Goal: Task Accomplishment & Management: Use online tool/utility

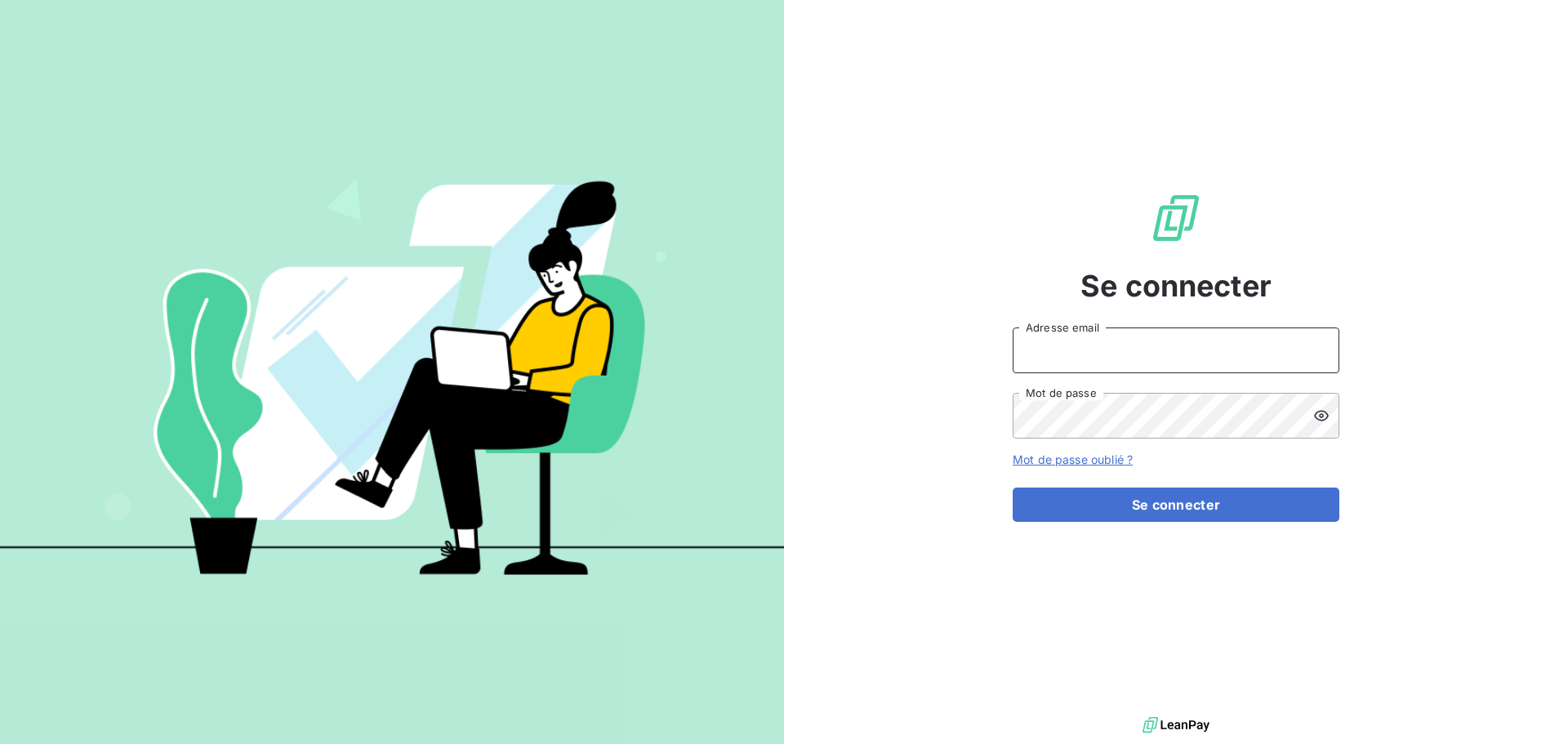
click at [1204, 360] on input "Adresse email" at bounding box center [1176, 351] width 327 height 46
type input "[EMAIL_ADDRESS][DOMAIN_NAME]"
click at [1013, 487] on button "Se connecter" at bounding box center [1176, 504] width 327 height 34
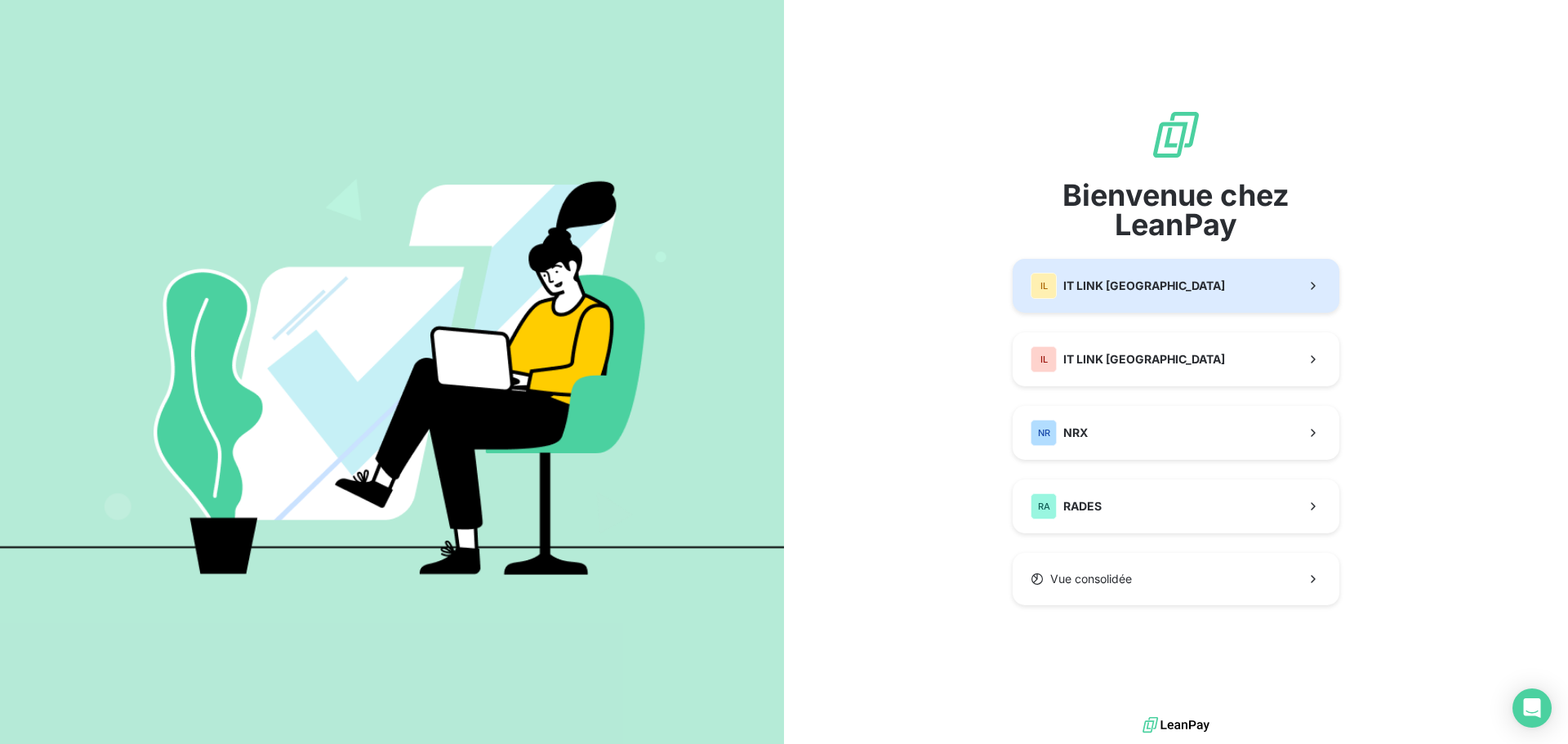
click at [1140, 296] on div "IL IT LINK BENELUX" at bounding box center [1128, 286] width 194 height 26
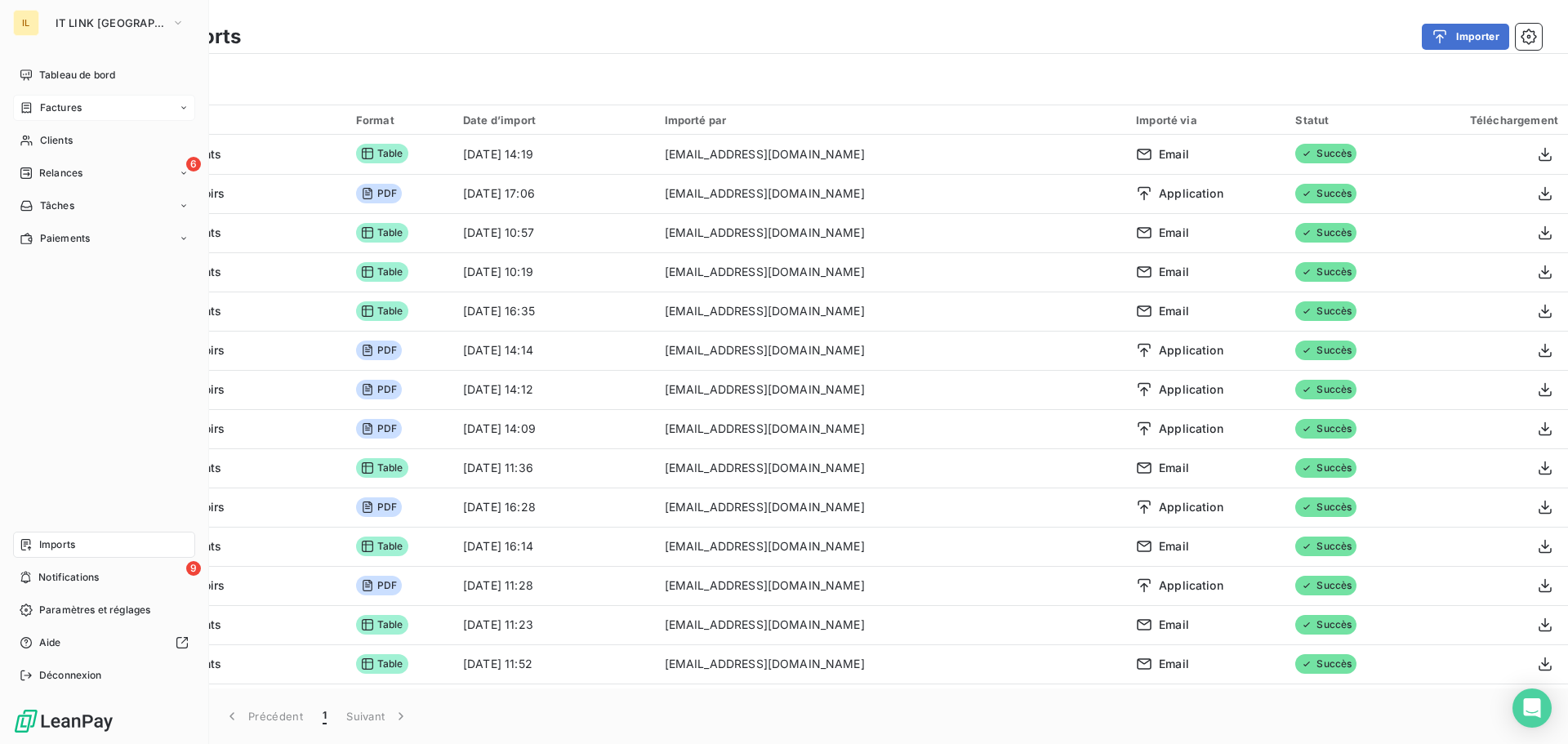
click at [72, 110] on span "Factures" at bounding box center [61, 107] width 42 height 14
click at [80, 136] on span "Factures" at bounding box center [60, 139] width 42 height 14
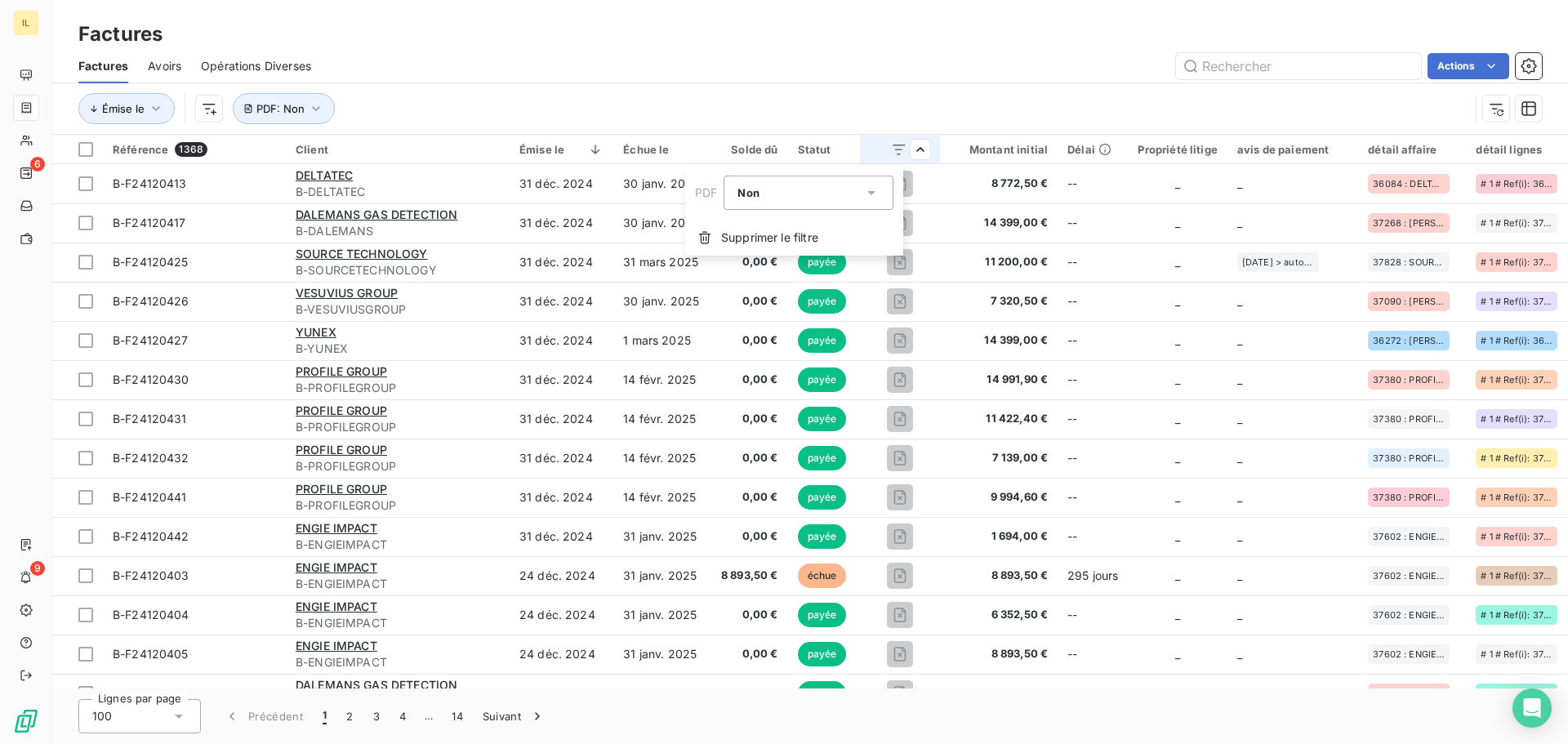
click at [897, 154] on html "IL 6 9 Factures Factures Avoirs Opérations Diverses Actions Émise le PDF : Non …" at bounding box center [784, 372] width 1568 height 744
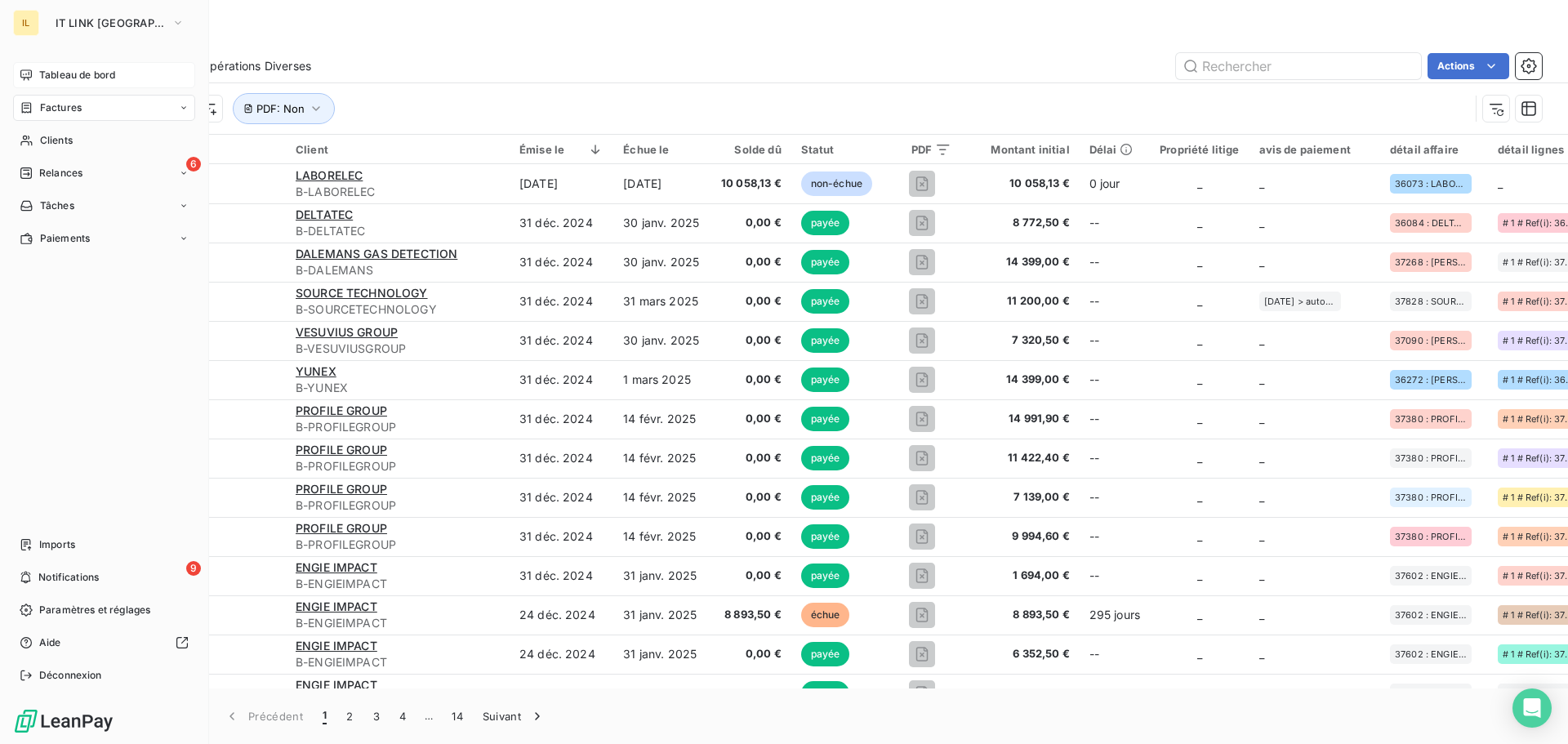
click at [85, 74] on span "Tableau de bord" at bounding box center [77, 74] width 76 height 14
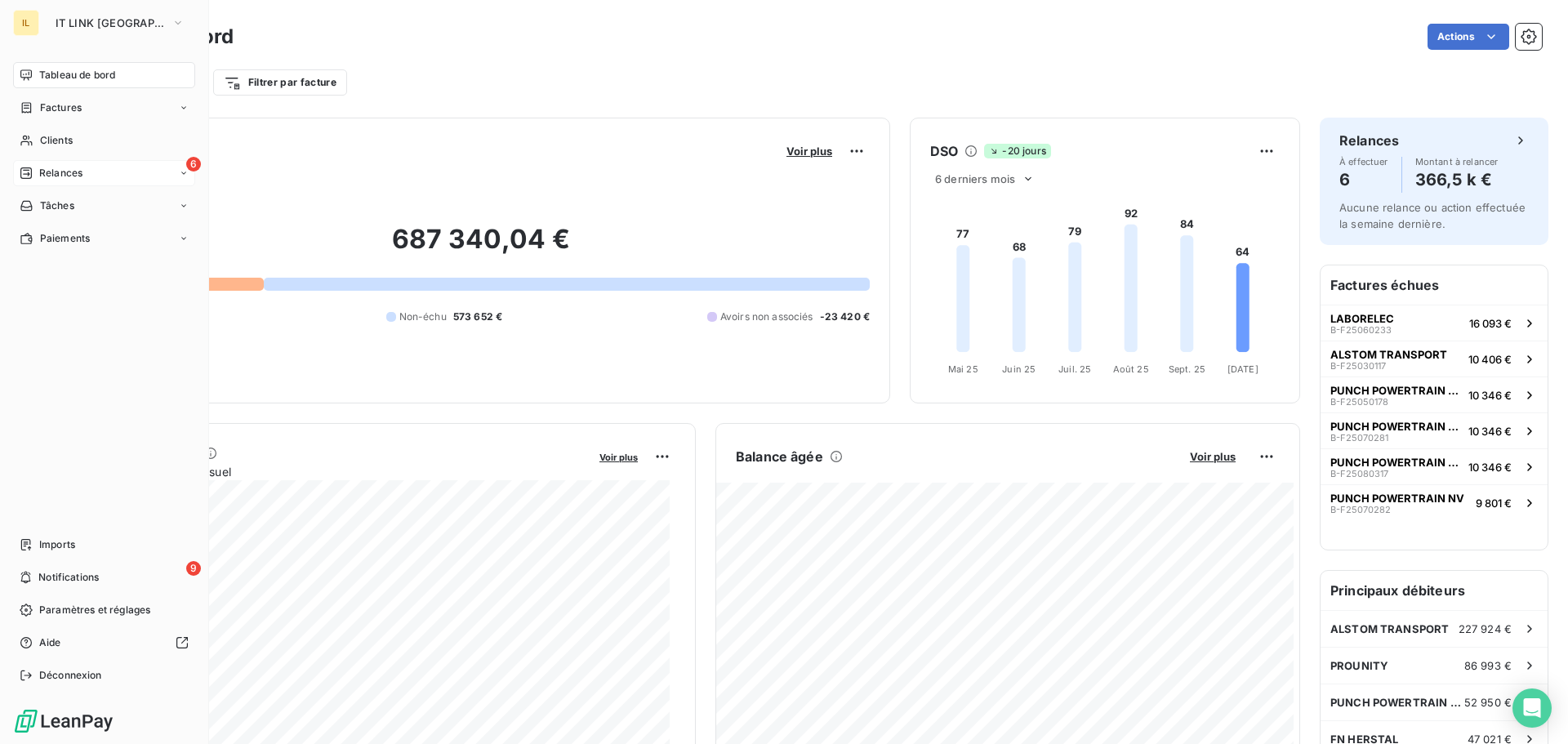
click at [73, 179] on span "Relances" at bounding box center [60, 173] width 43 height 14
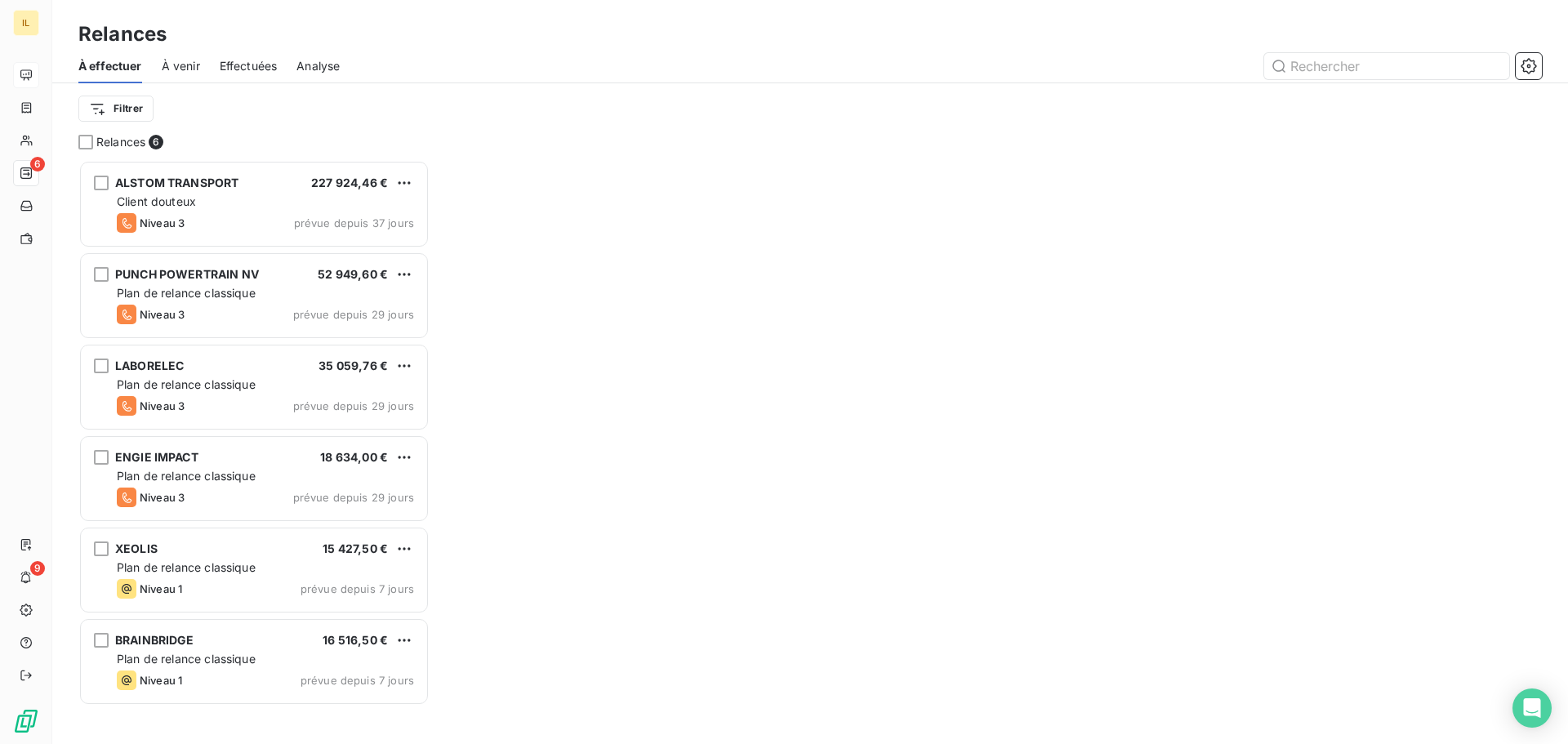
scroll to position [571, 339]
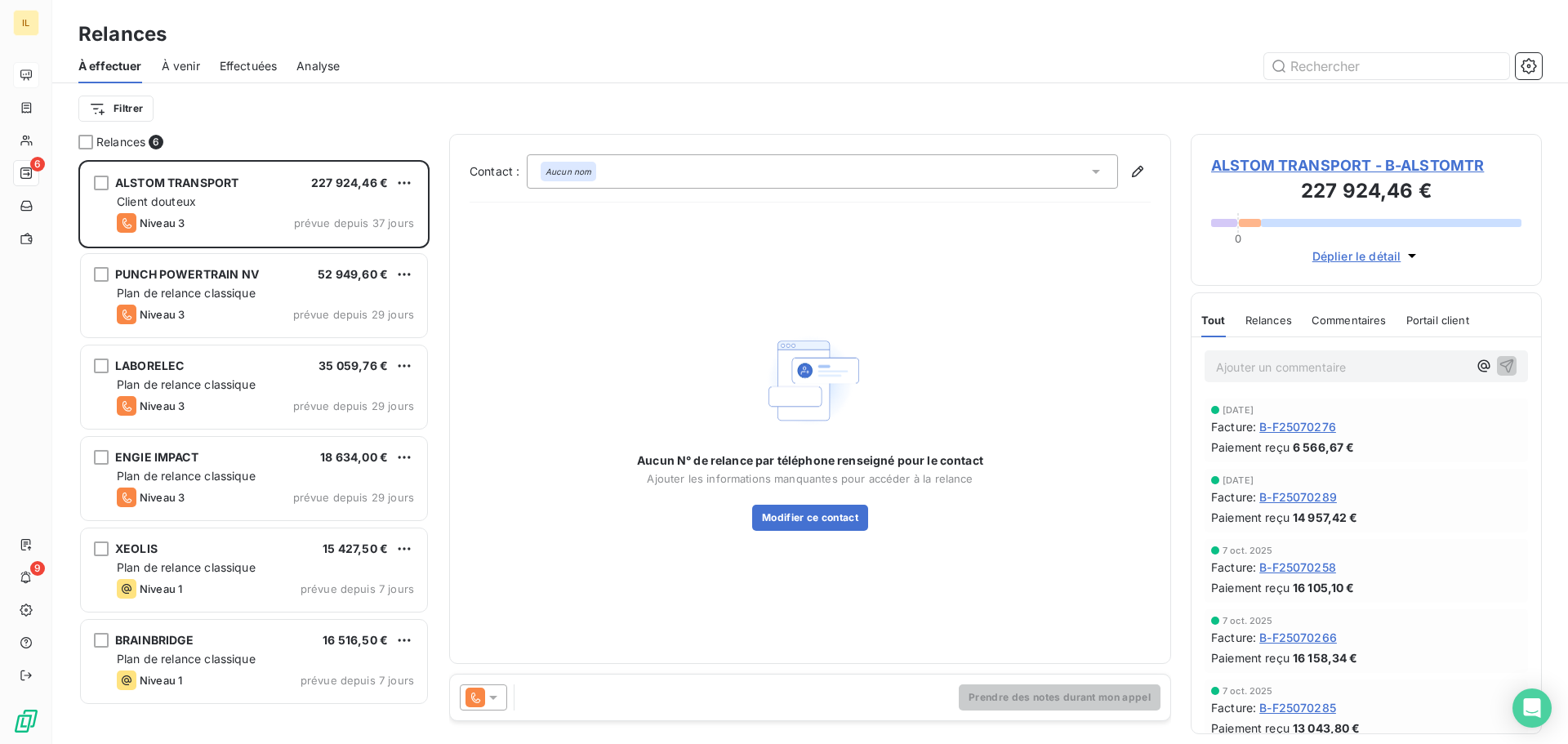
click at [1364, 254] on span "Déplier le détail" at bounding box center [1357, 256] width 89 height 17
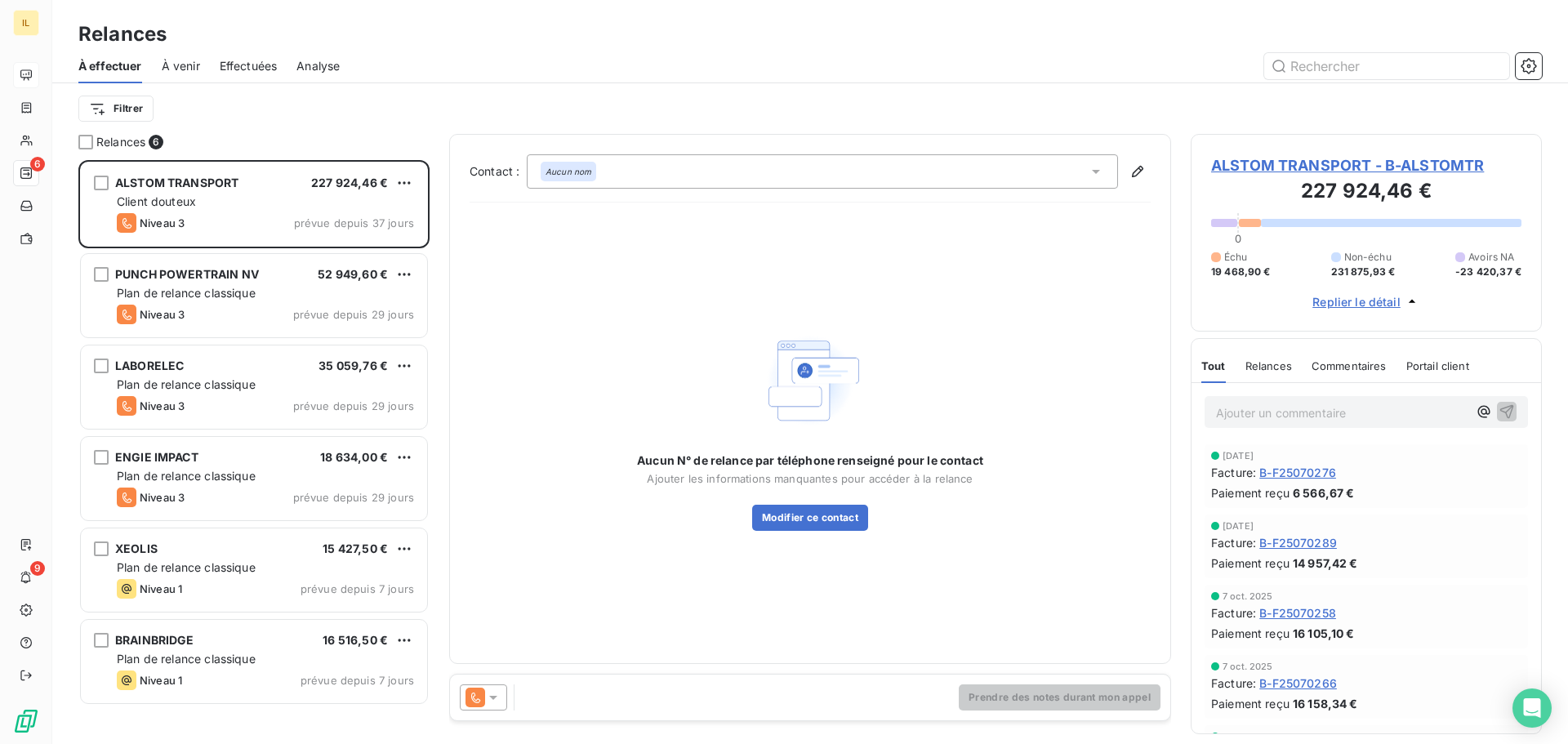
click at [502, 691] on div at bounding box center [483, 696] width 48 height 26
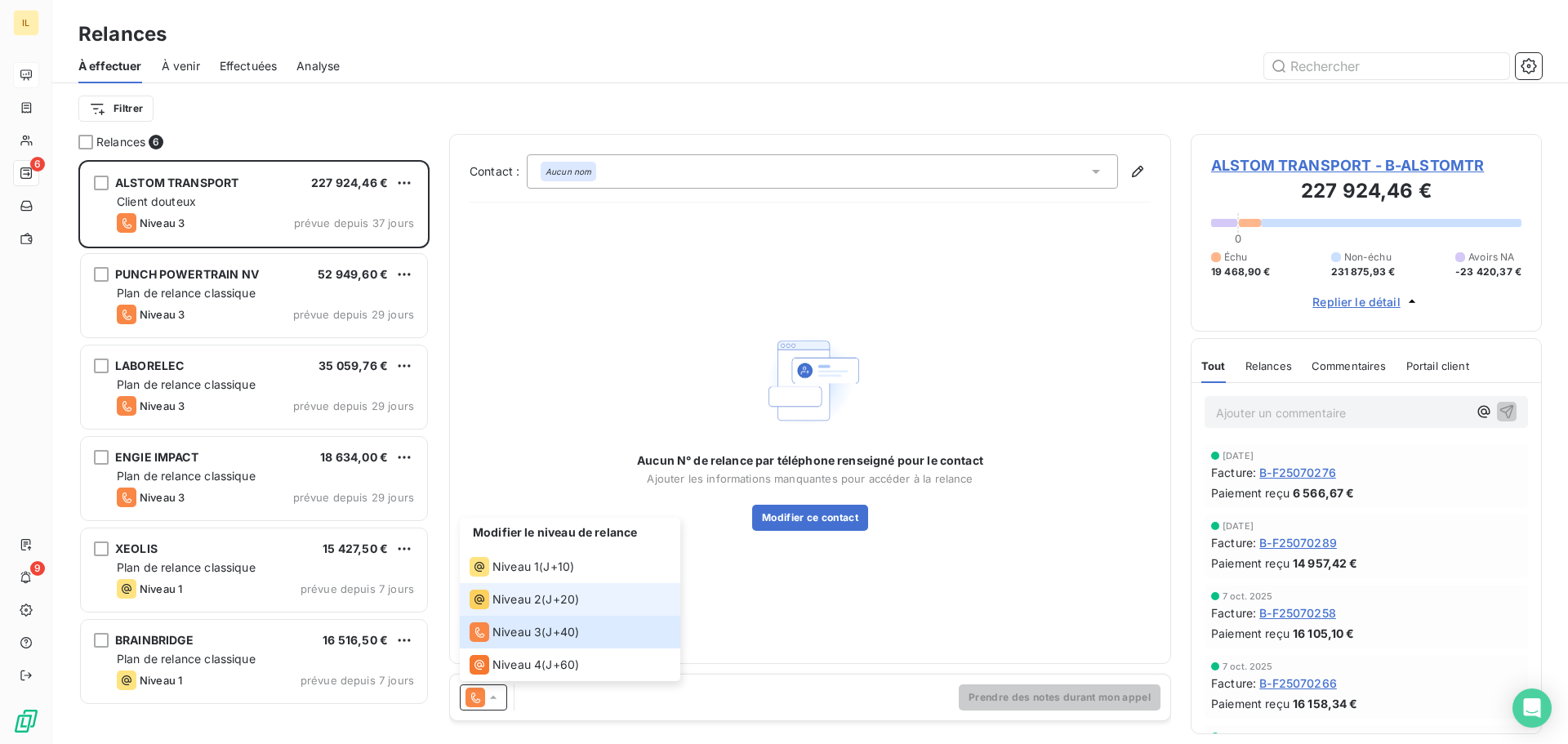
click at [519, 604] on span "Niveau 2" at bounding box center [516, 599] width 49 height 16
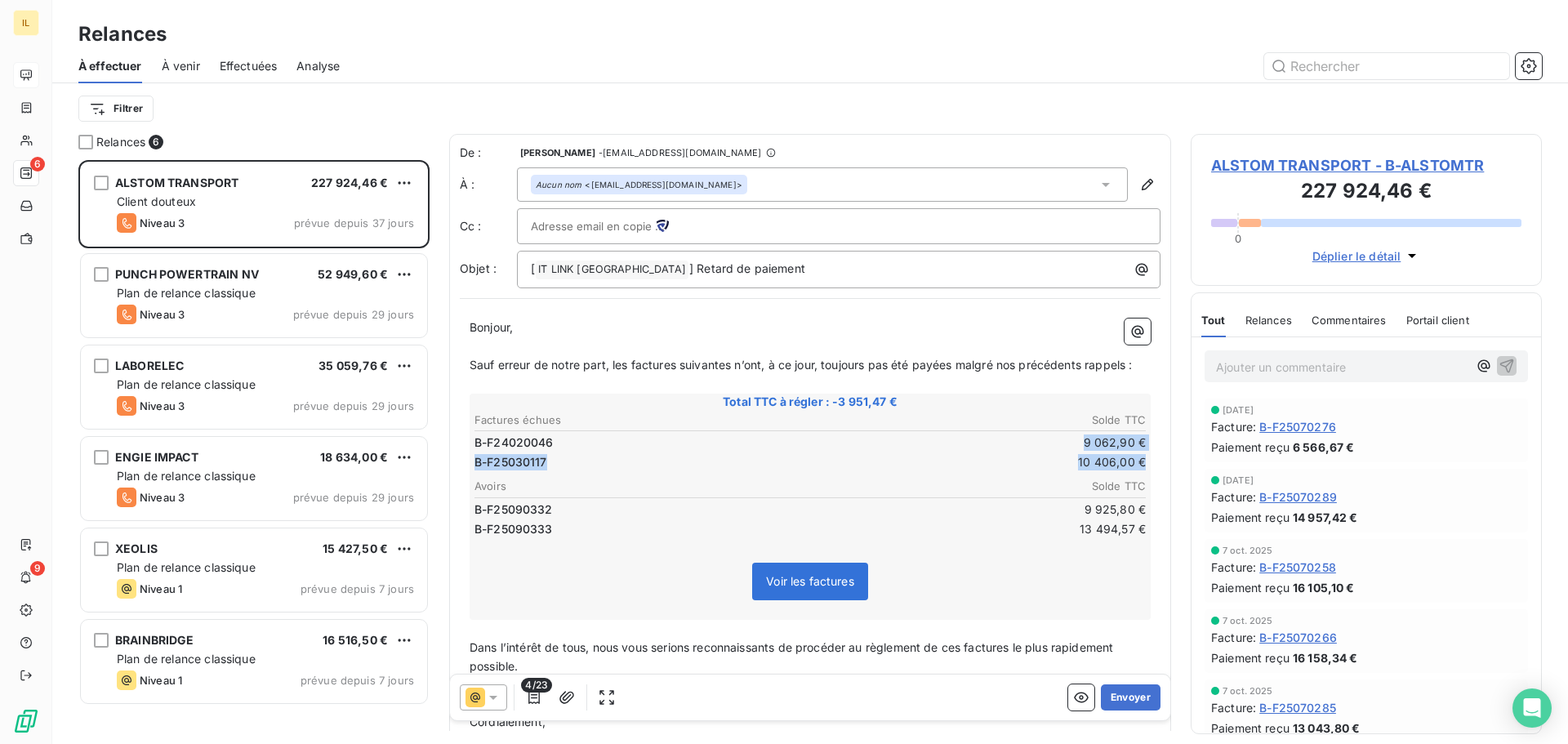
drag, startPoint x: 1132, startPoint y: 466, endPoint x: 1070, endPoint y: 440, distance: 67.2
click at [1070, 440] on tbody "B-F24020046 9 062,90 € B-F25030117 10 406,00 €" at bounding box center [810, 451] width 673 height 42
click at [892, 75] on div at bounding box center [951, 66] width 1183 height 26
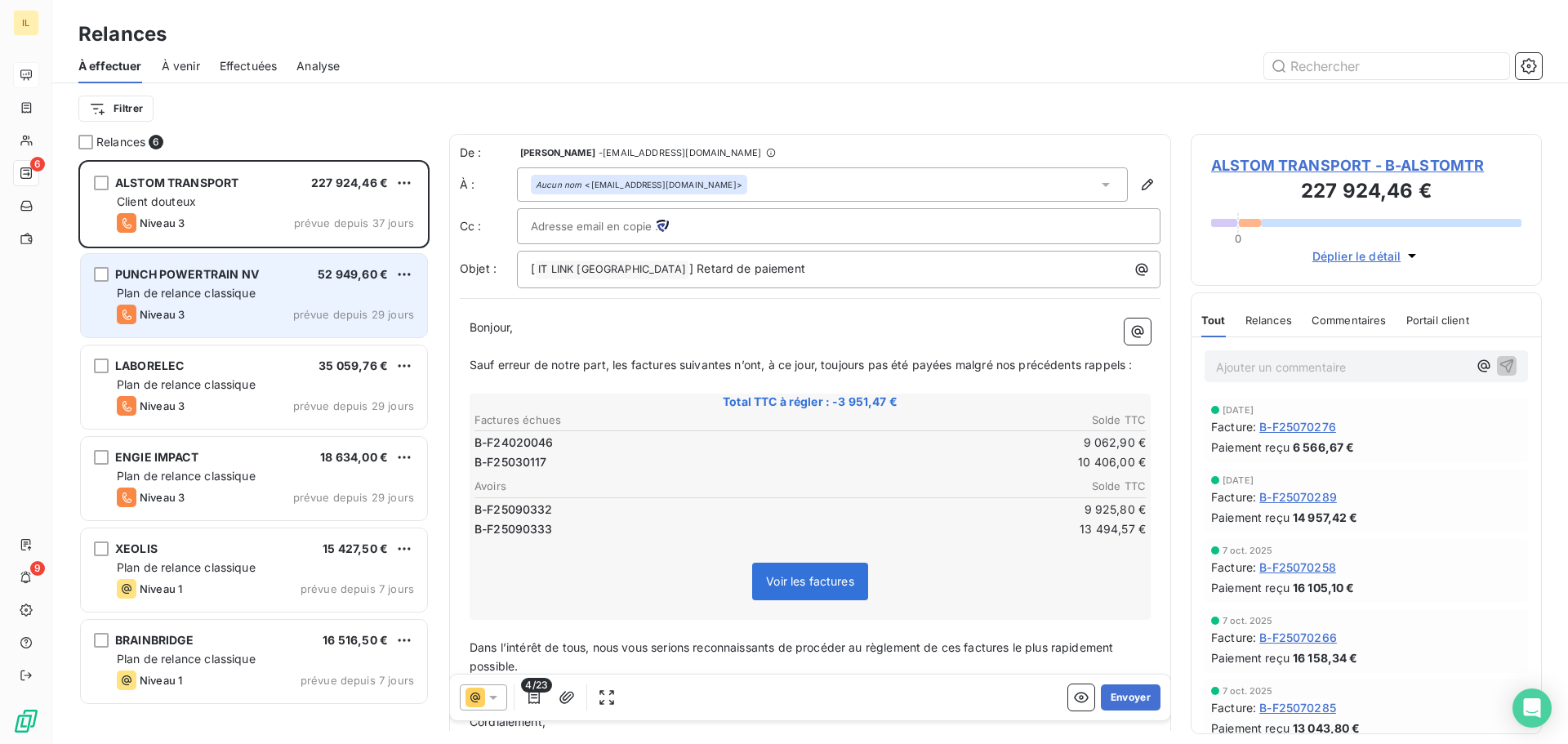
click at [243, 305] on div "Niveau 3 prévue depuis 29 jours" at bounding box center [265, 314] width 297 height 20
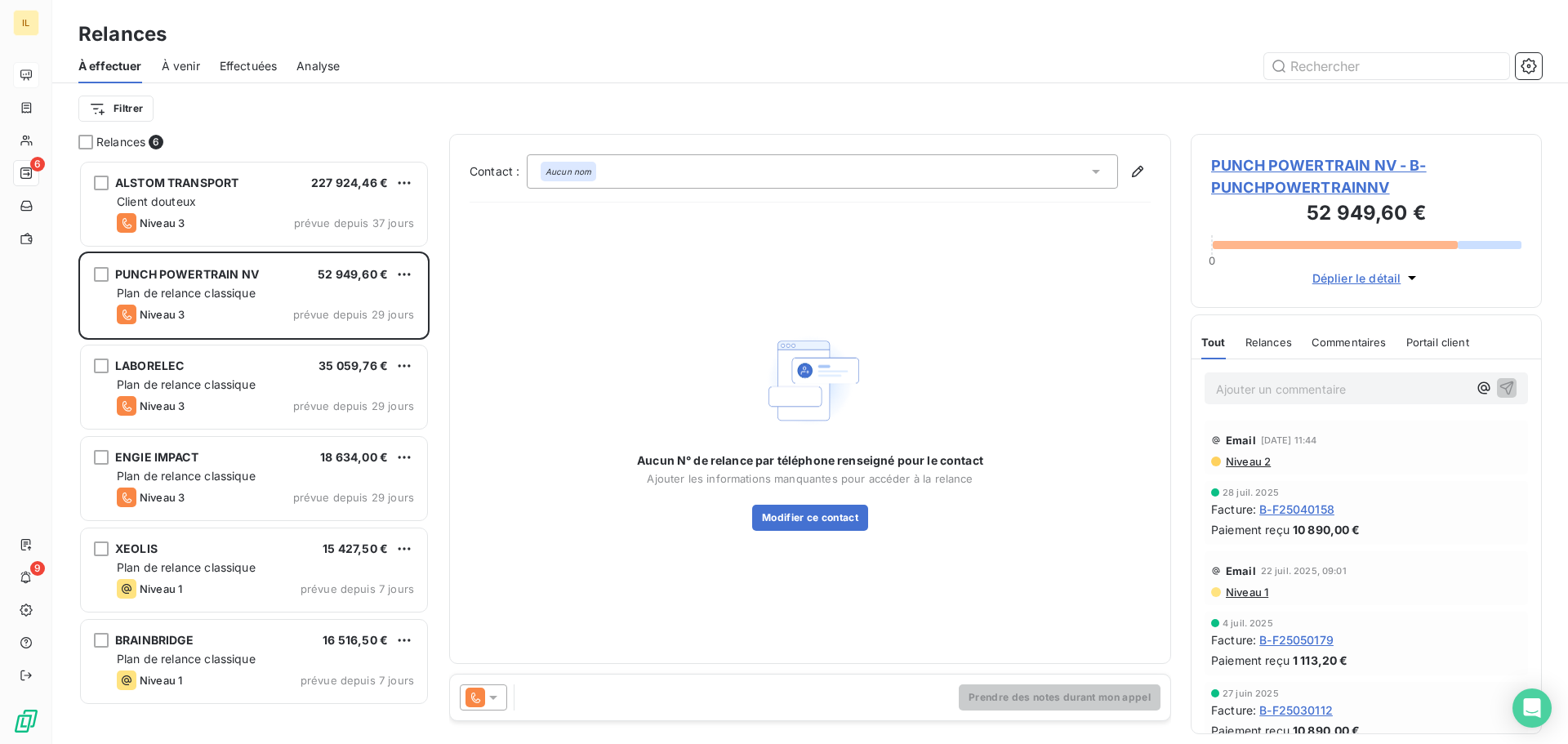
click at [494, 703] on icon at bounding box center [493, 697] width 16 height 16
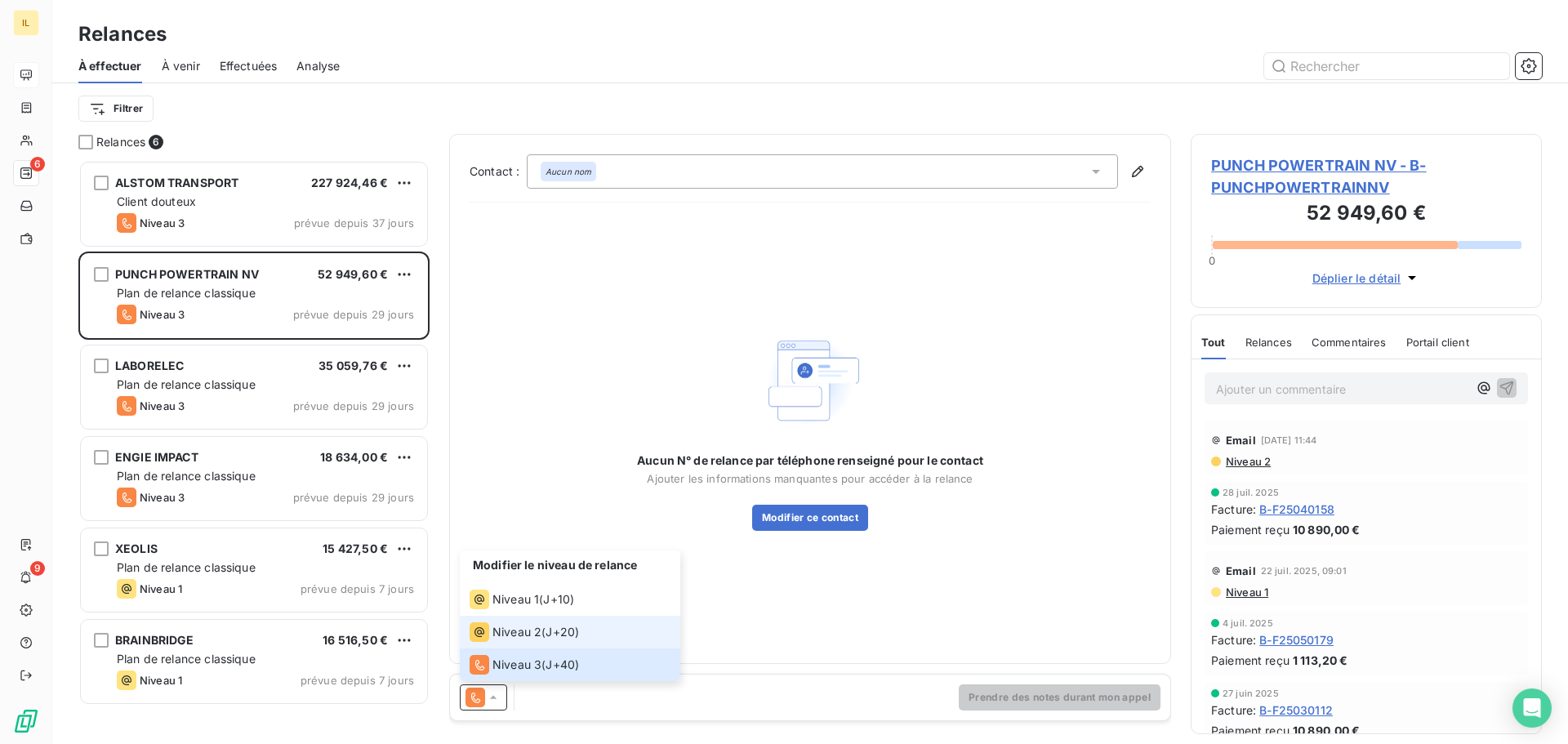
click at [514, 634] on span "Niveau 2" at bounding box center [516, 631] width 49 height 16
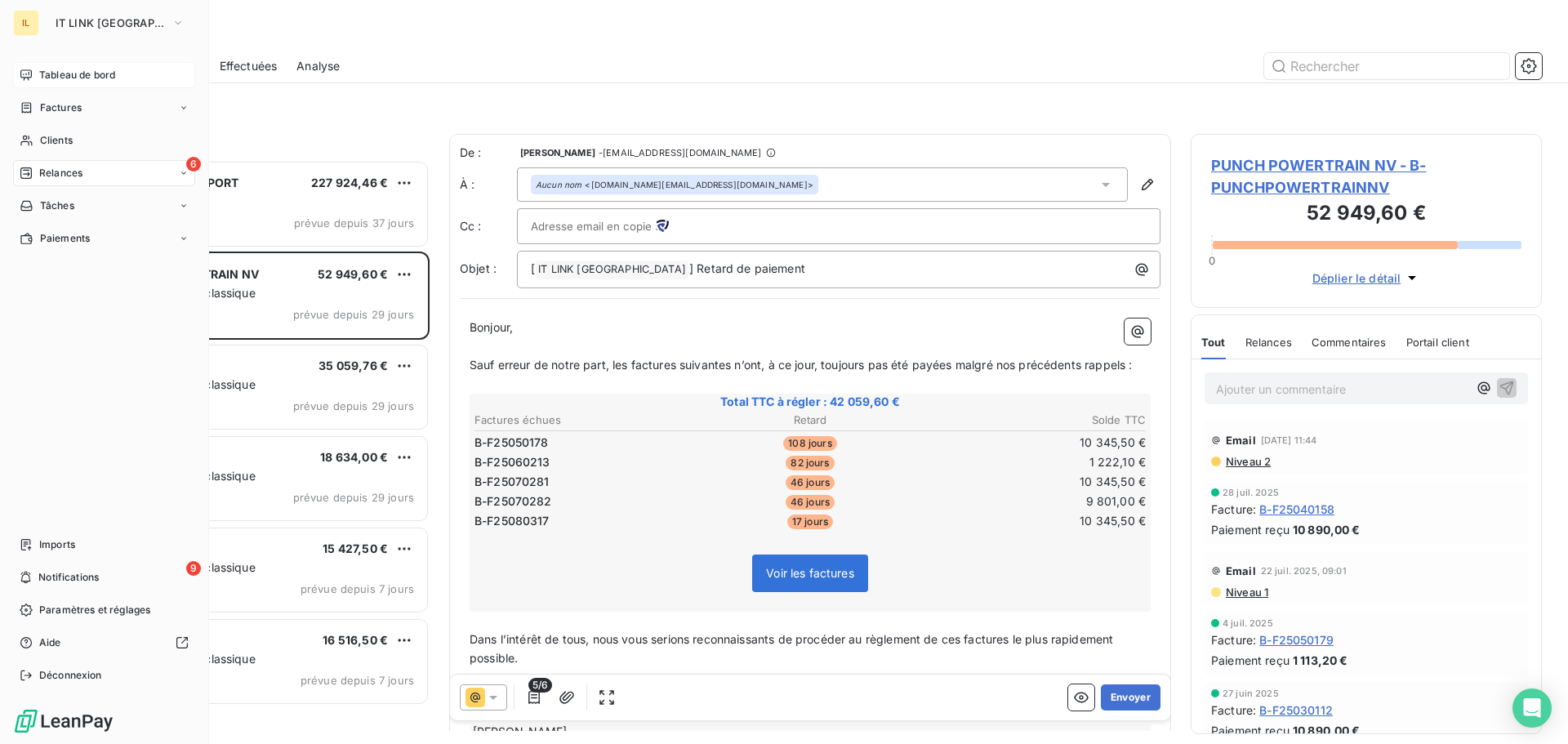
click at [51, 78] on span "Tableau de bord" at bounding box center [77, 74] width 76 height 14
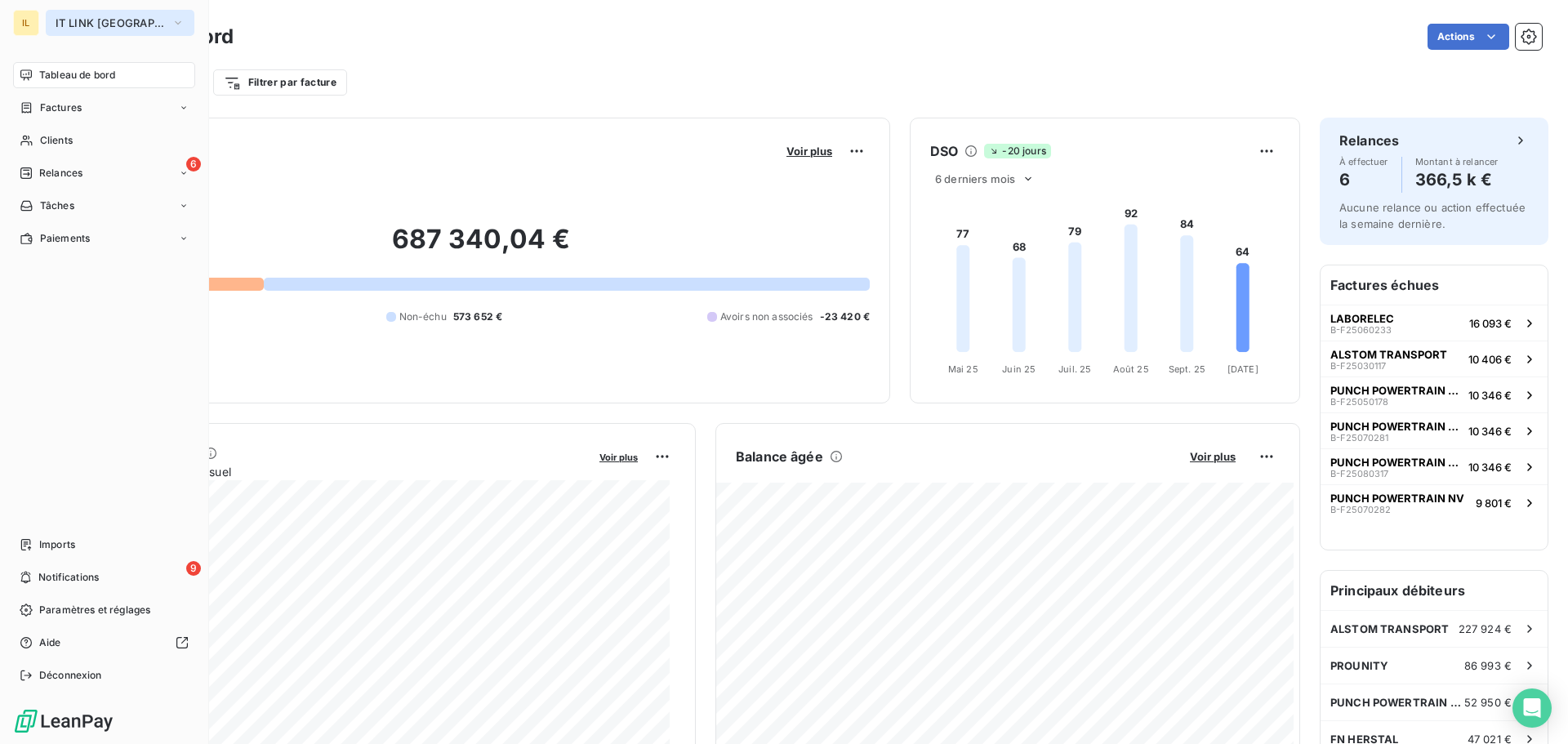
click at [81, 14] on button "IT LINK BENELUX" at bounding box center [120, 22] width 149 height 26
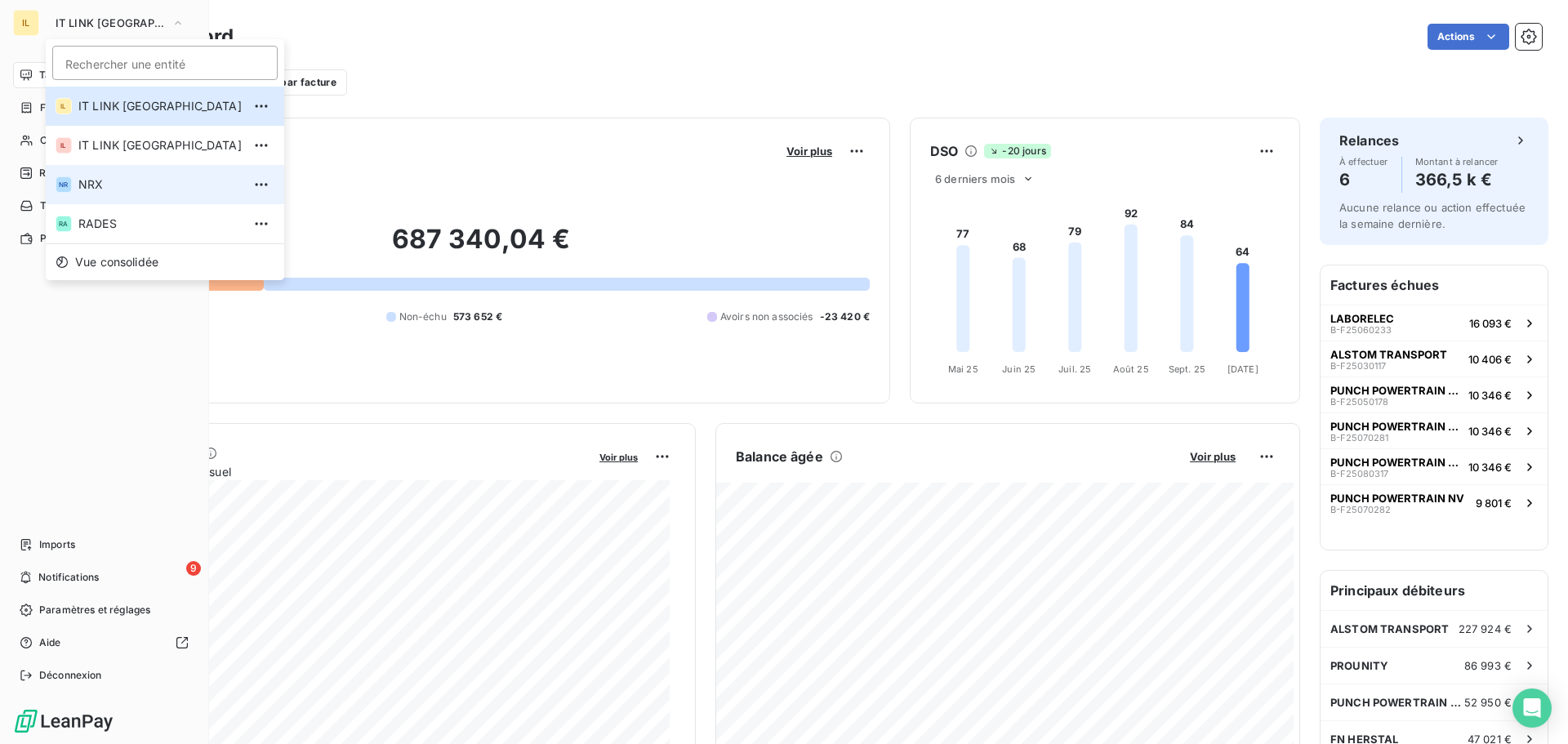
click at [134, 184] on span "NRX" at bounding box center [160, 184] width 163 height 16
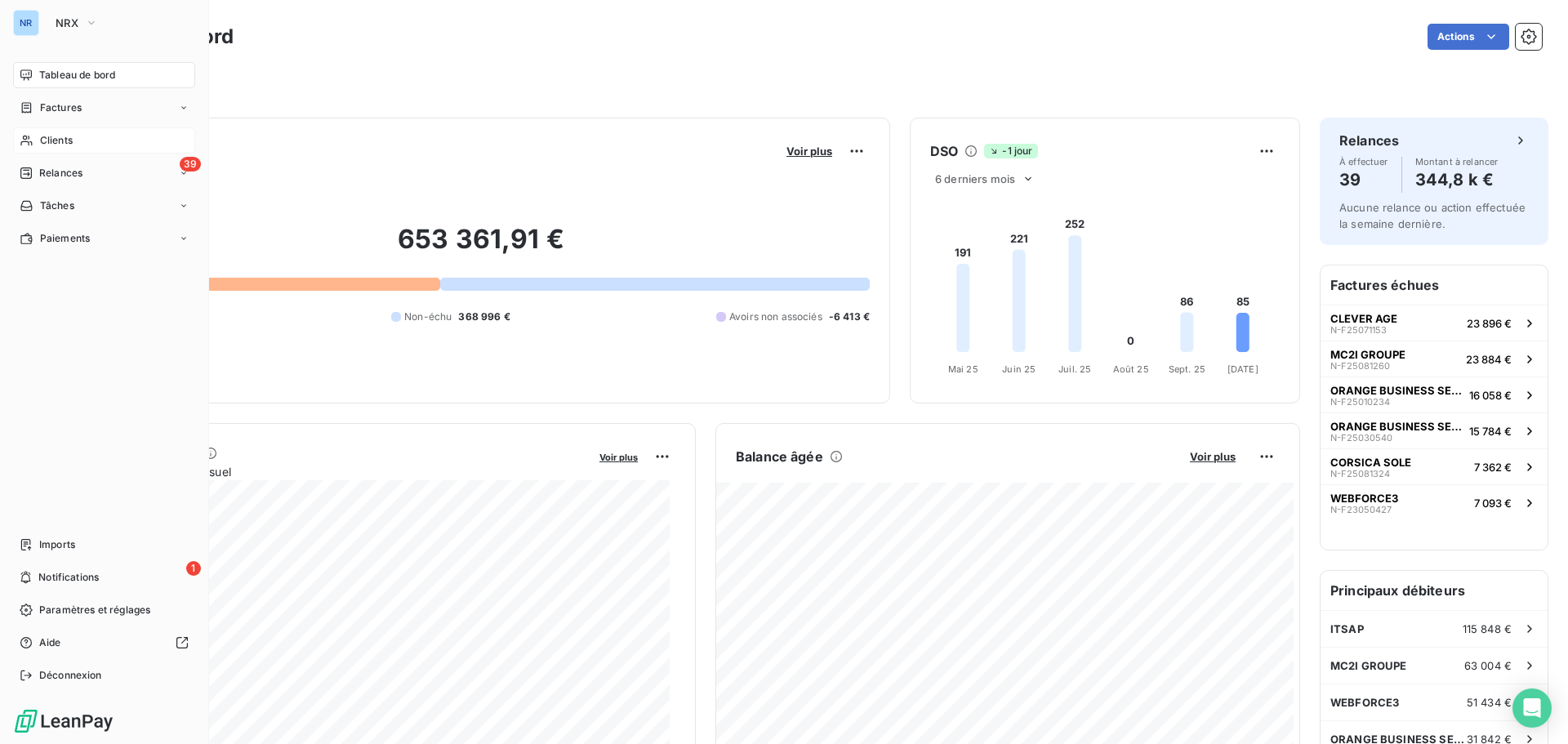
click at [65, 136] on span "Clients" at bounding box center [56, 139] width 32 height 14
click at [68, 171] on span "Relances" at bounding box center [60, 173] width 43 height 14
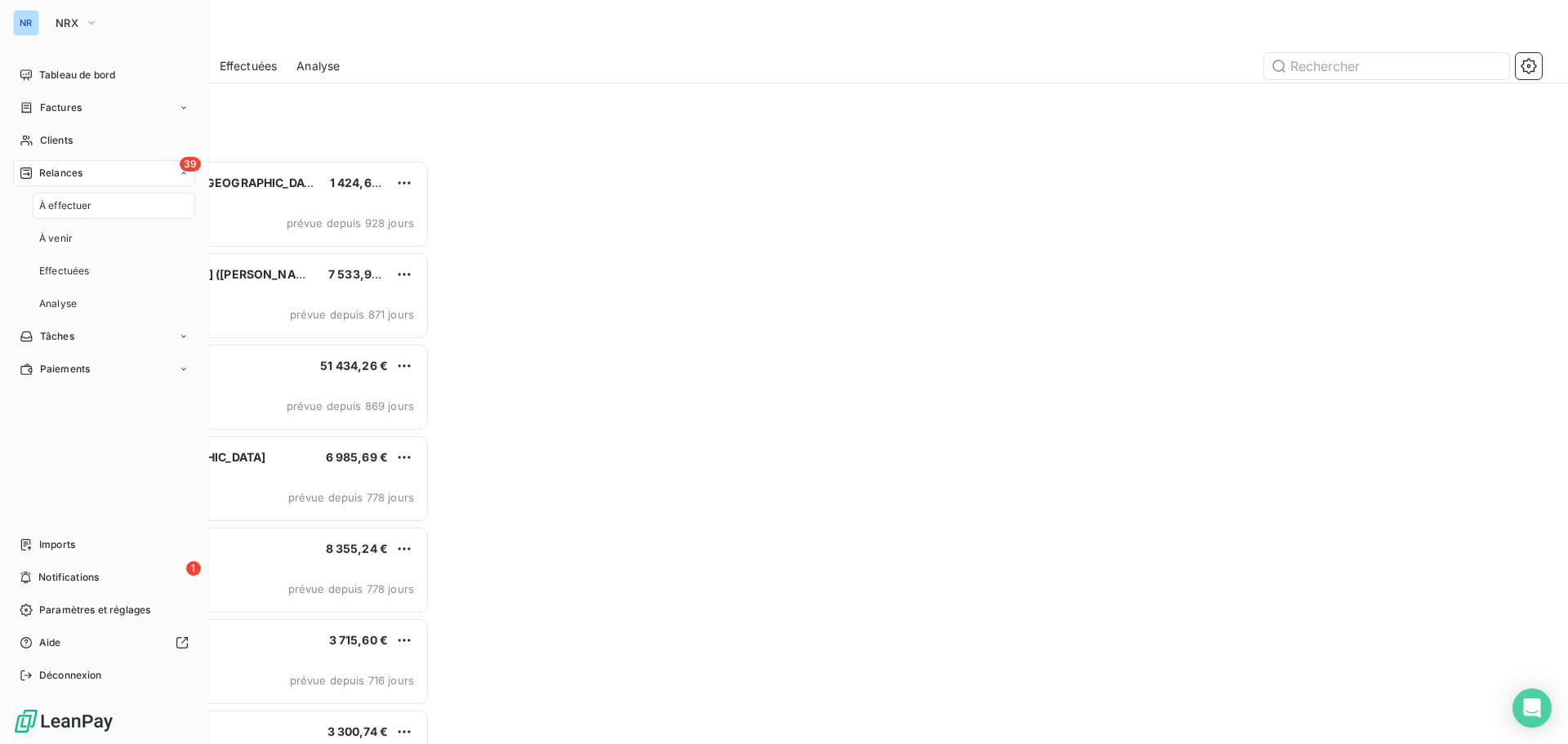
scroll to position [571, 339]
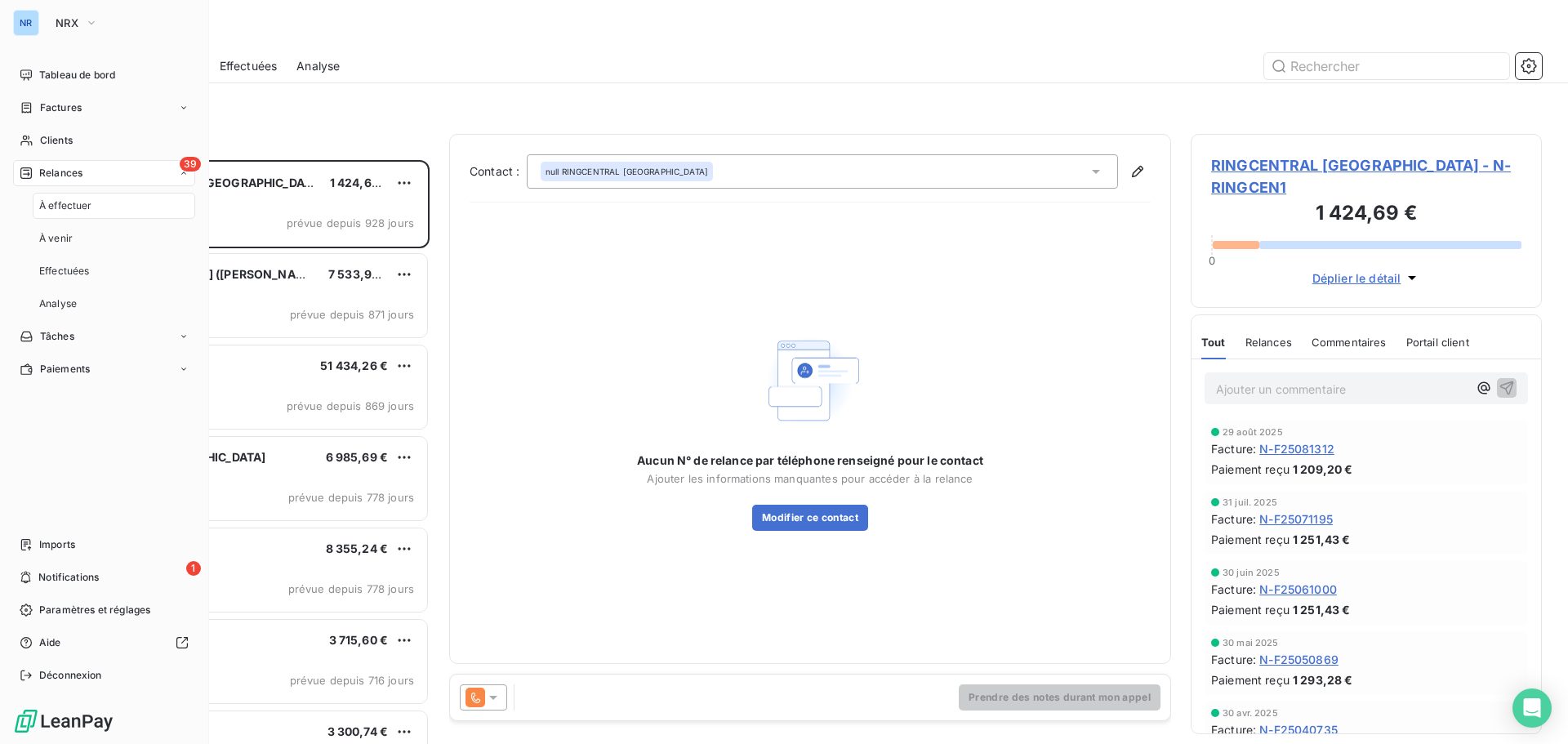
click at [131, 205] on div "À effectuer" at bounding box center [114, 205] width 162 height 26
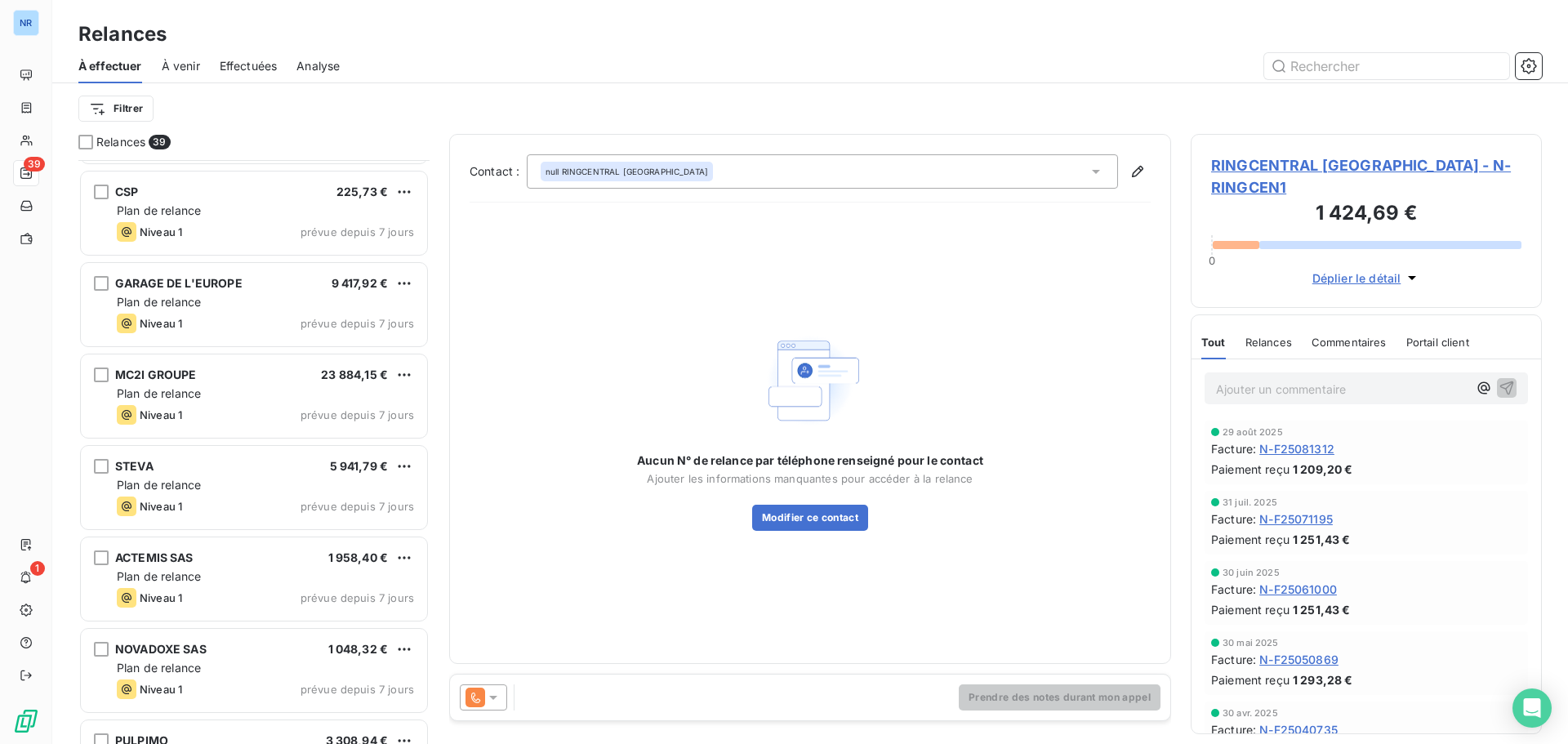
scroll to position [2820, 0]
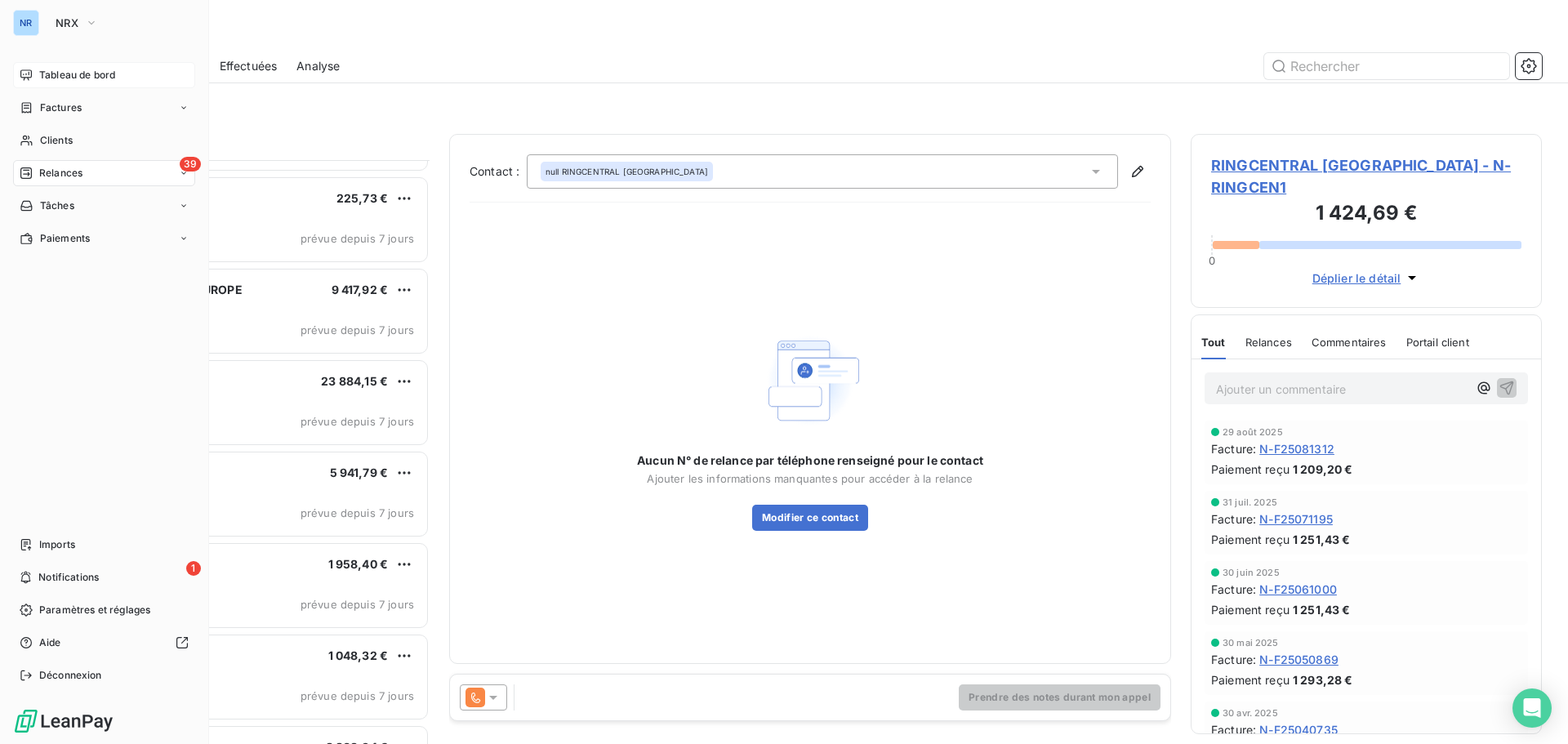
click at [34, 74] on div "Tableau de bord" at bounding box center [104, 74] width 183 height 26
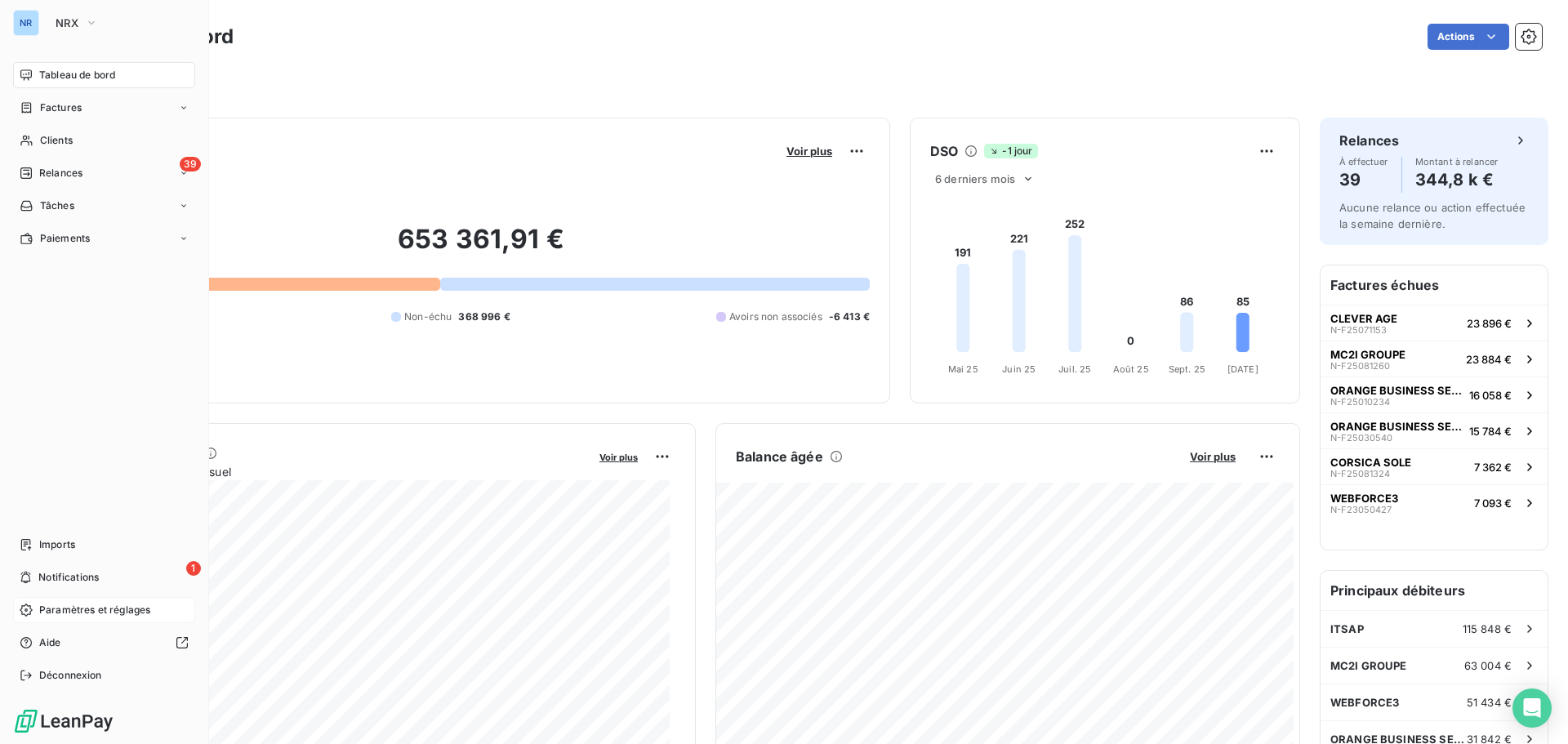
click at [91, 608] on span "Paramètres et réglages" at bounding box center [95, 609] width 111 height 14
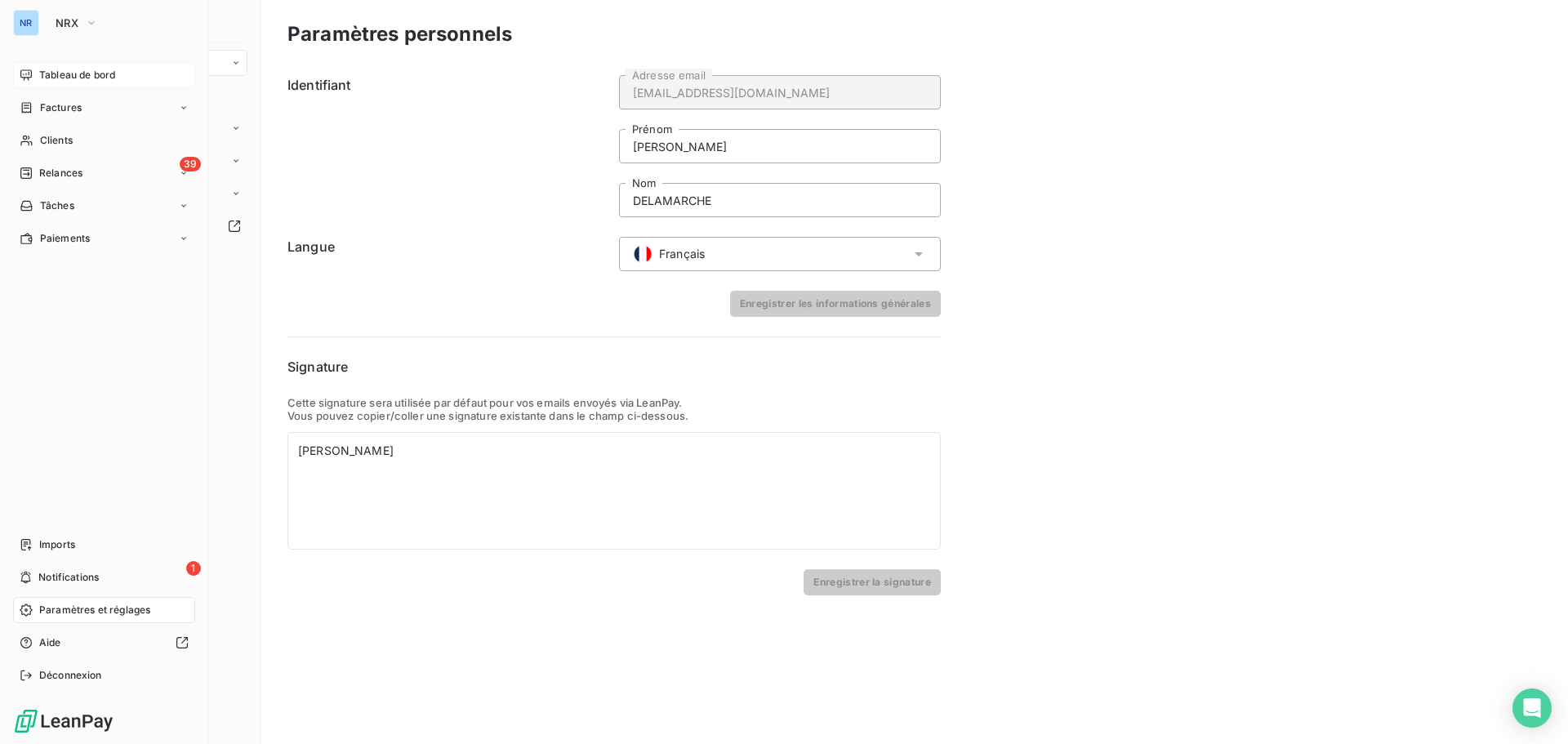
click at [77, 72] on span "Tableau de bord" at bounding box center [77, 74] width 76 height 14
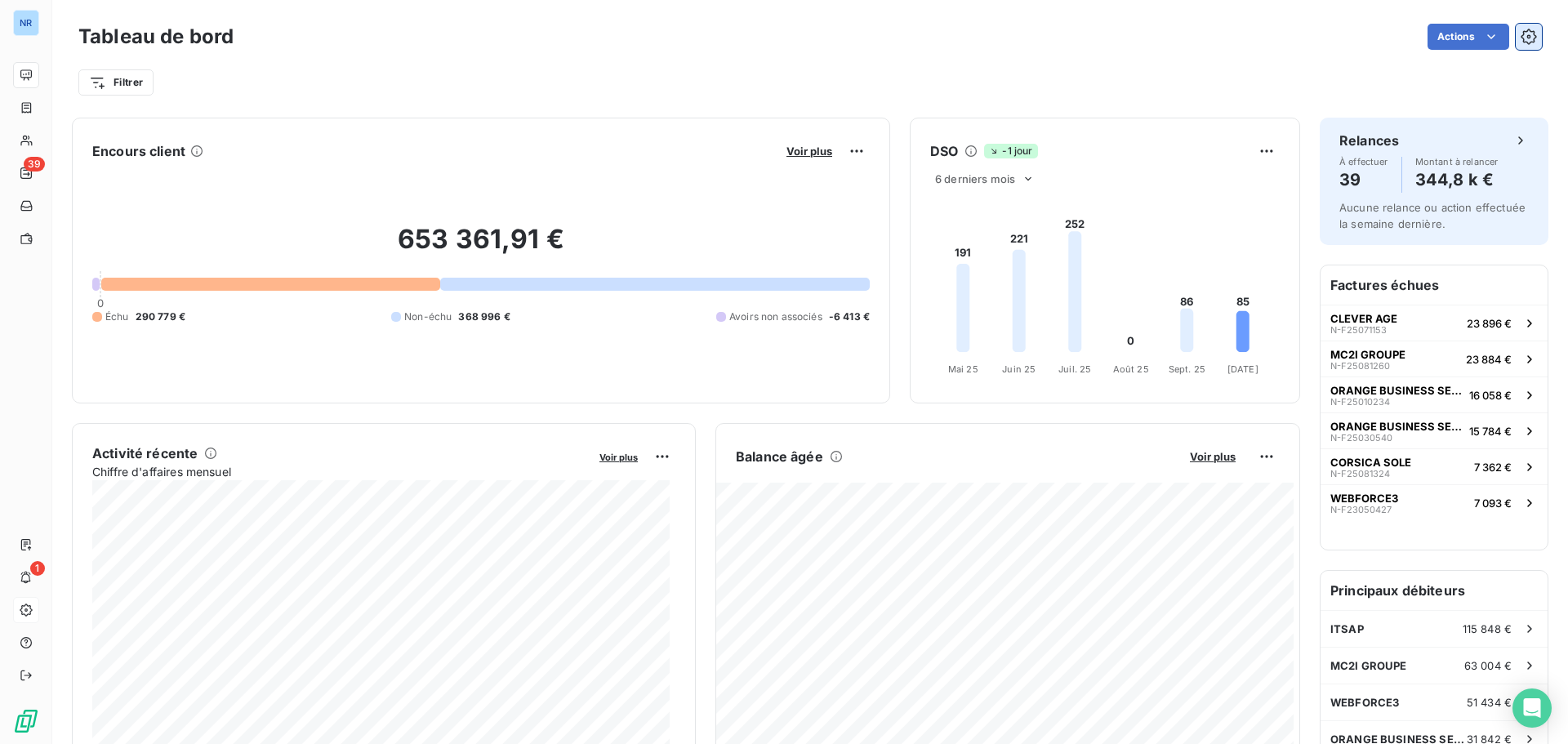
click at [1521, 36] on icon "button" at bounding box center [1529, 36] width 16 height 16
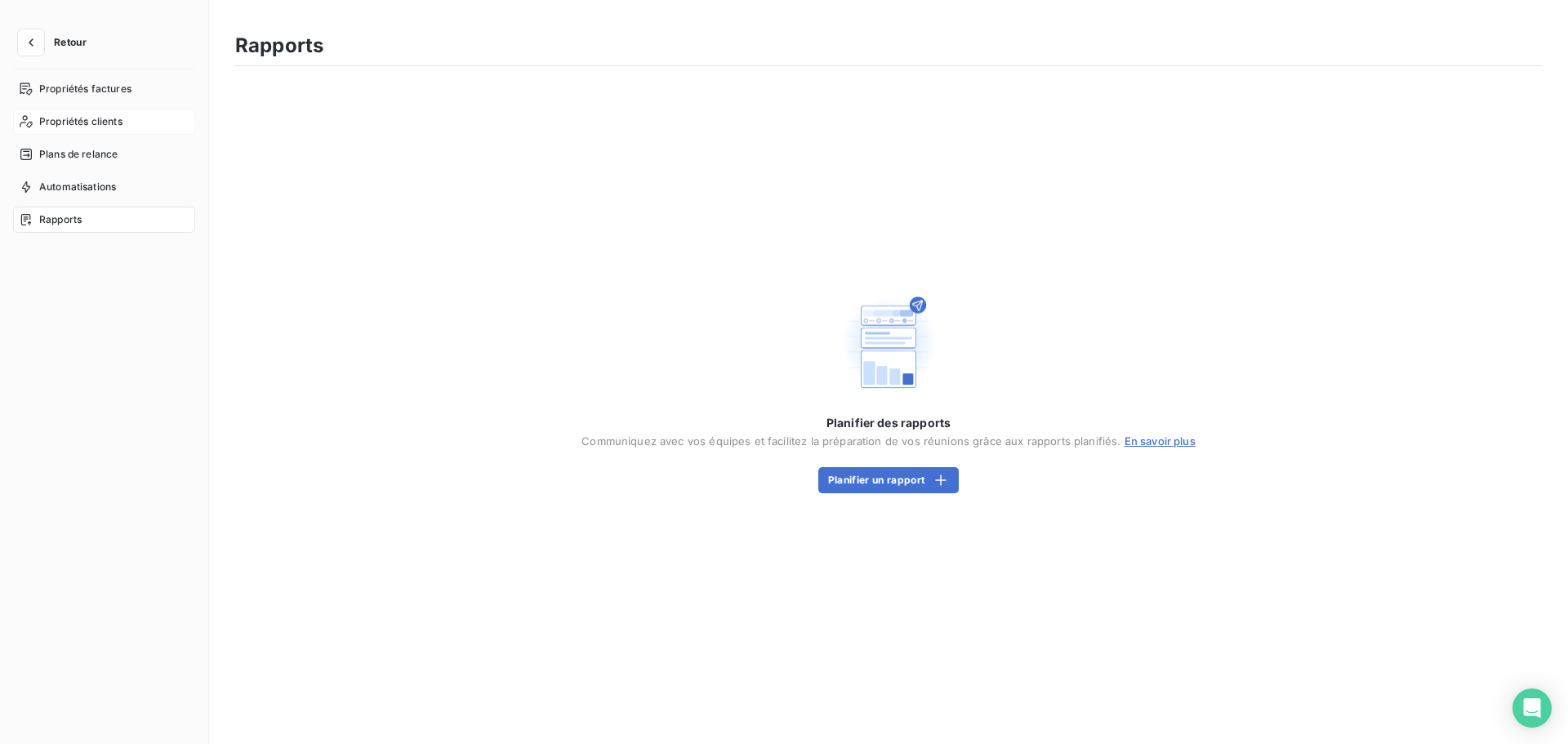
click at [87, 119] on span "Propriétés clients" at bounding box center [80, 121] width 83 height 14
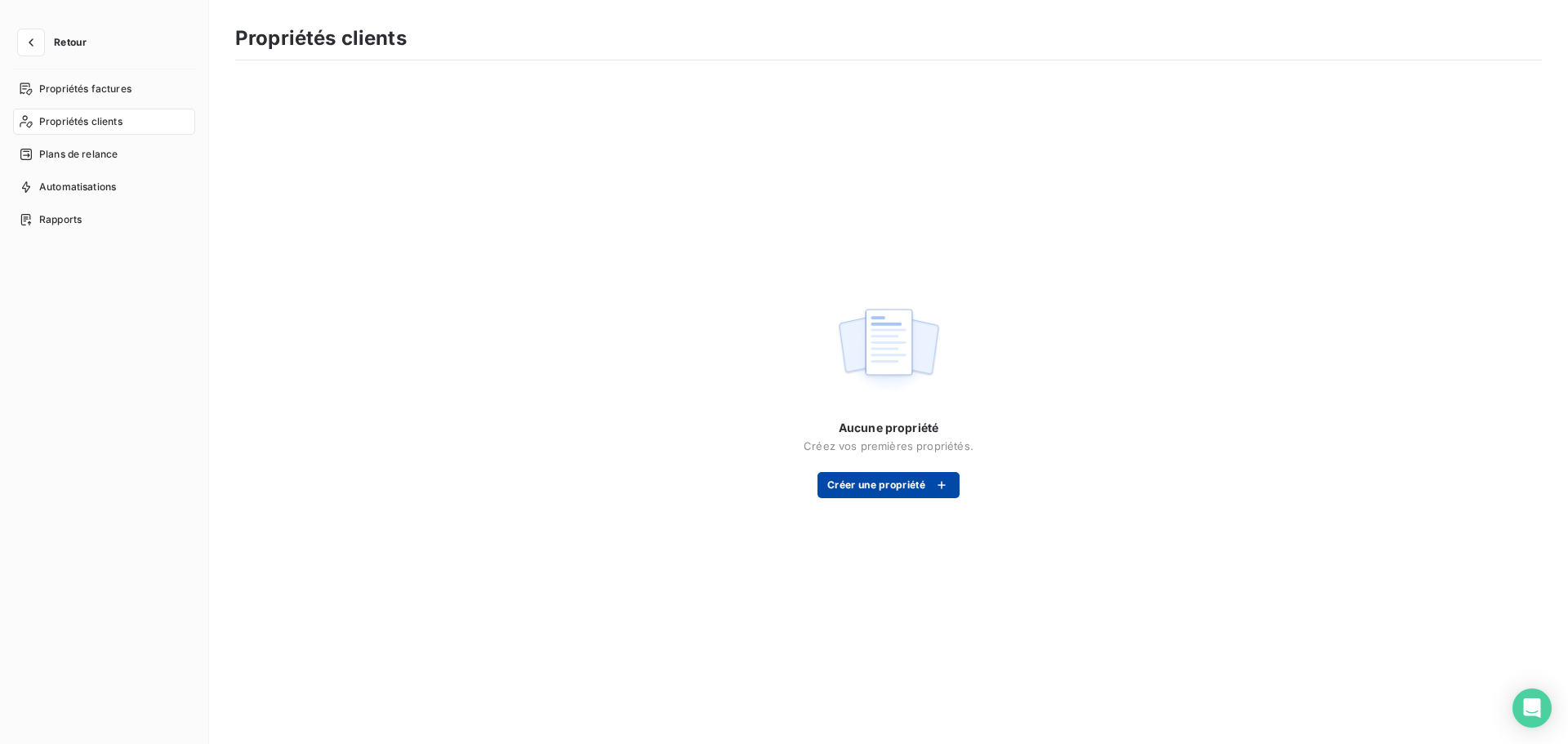
click at [921, 483] on button "Créer une propriété" at bounding box center [889, 484] width 142 height 26
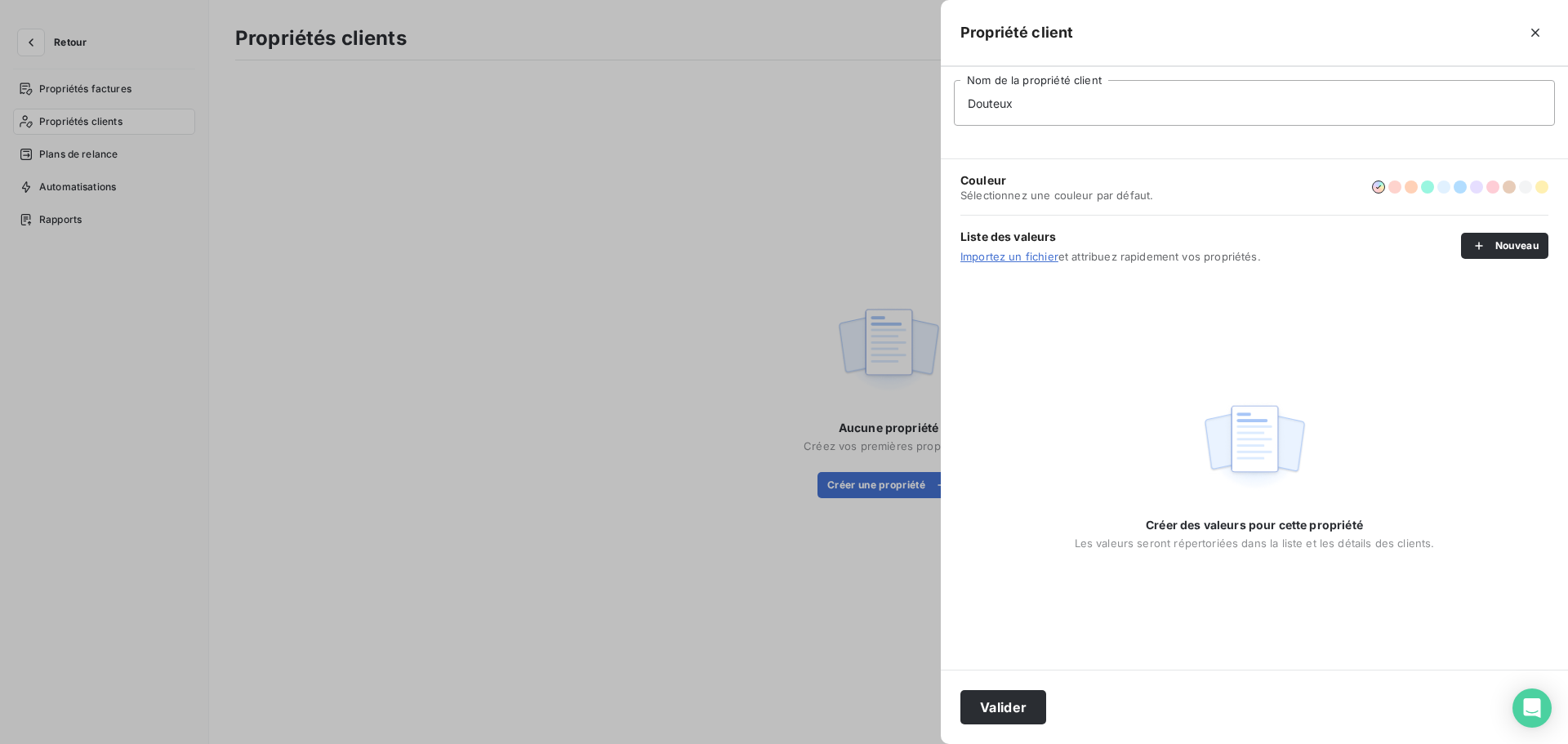
type input "Douteux"
click at [1027, 261] on link "Importez un fichier" at bounding box center [1009, 257] width 98 height 13
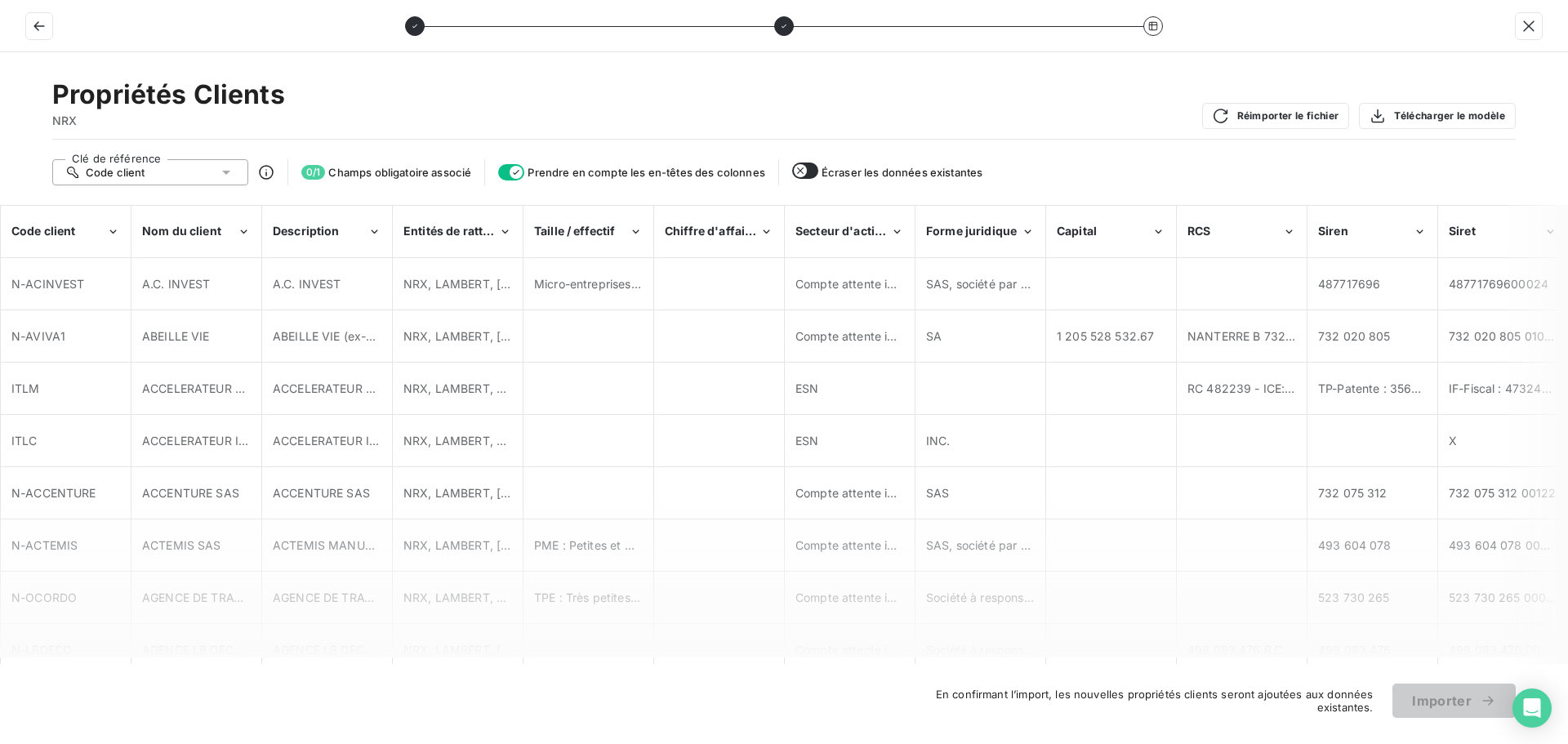
click at [224, 175] on icon at bounding box center [226, 172] width 16 height 16
click at [230, 176] on icon at bounding box center [226, 172] width 16 height 16
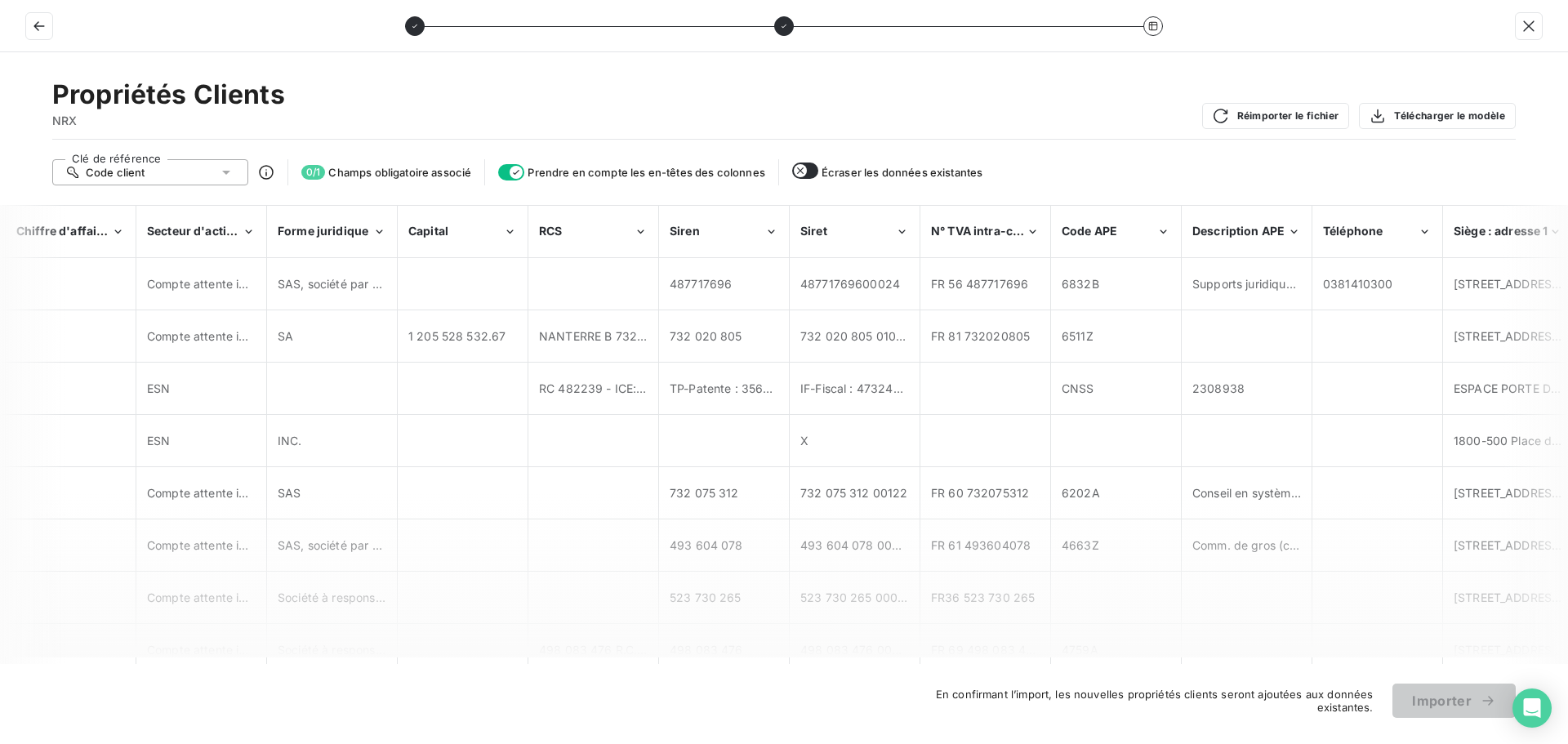
scroll to position [0, 1700]
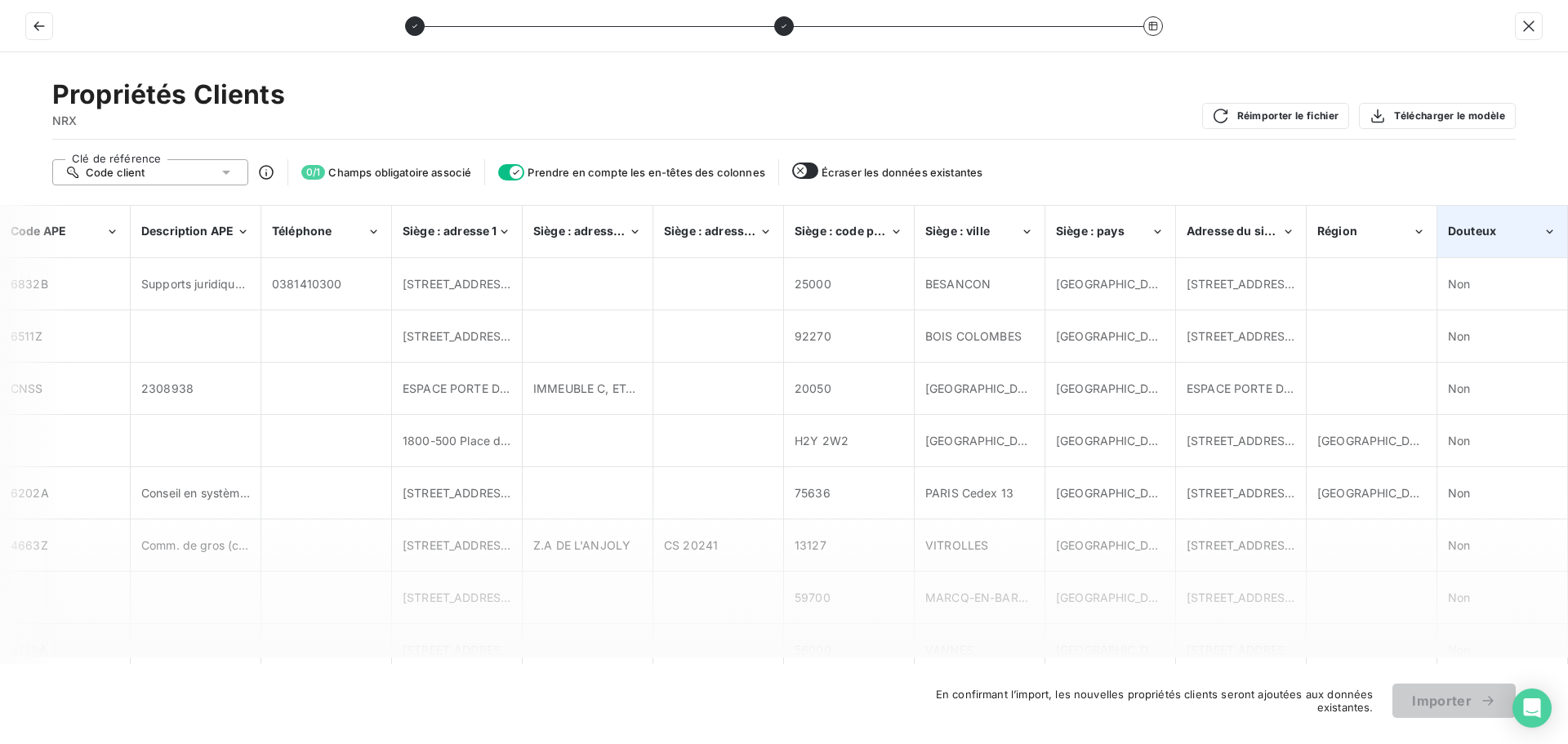
click at [1476, 227] on span "Douteux" at bounding box center [1472, 230] width 48 height 14
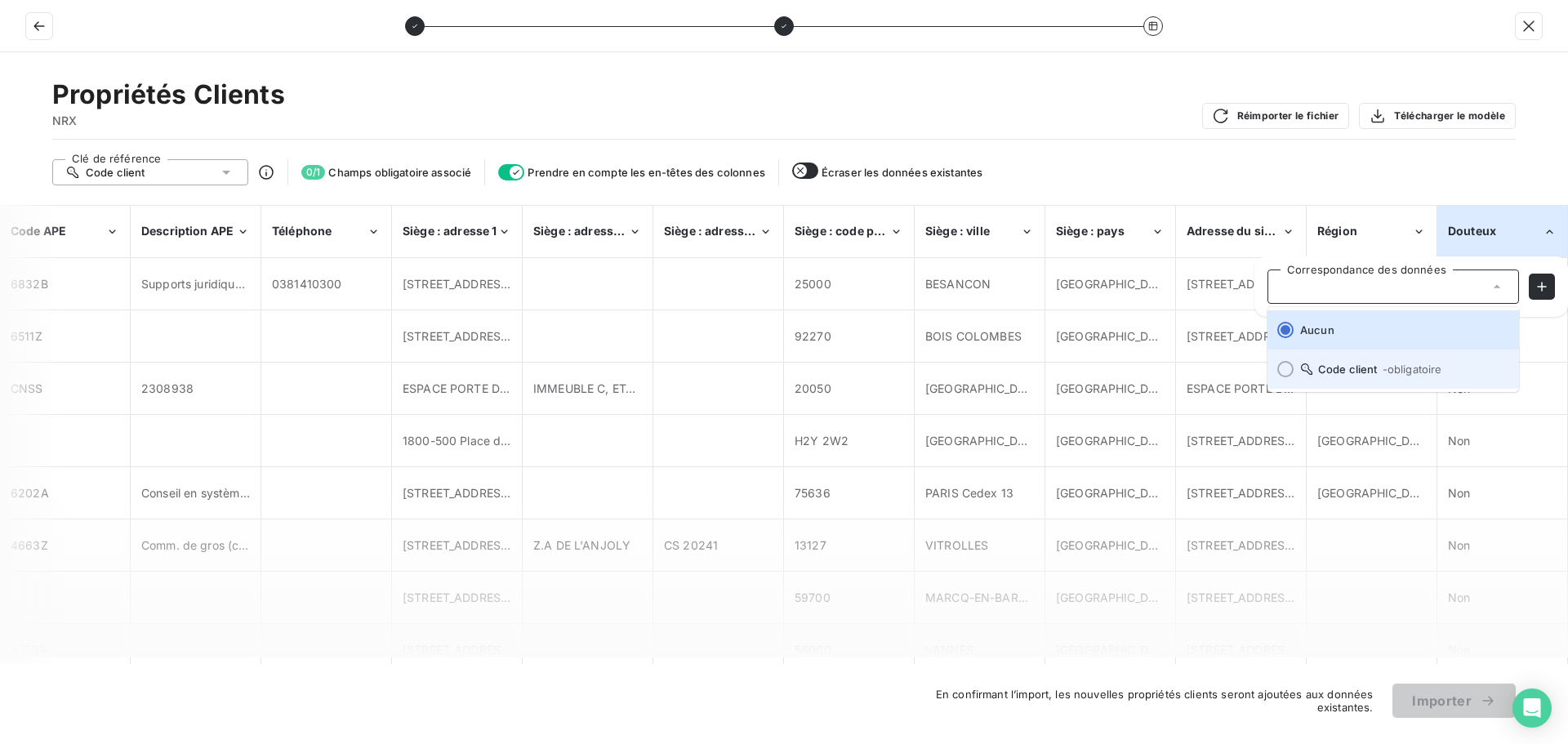
click at [1334, 369] on span "Code client - obligatoire" at bounding box center [1403, 370] width 205 height 13
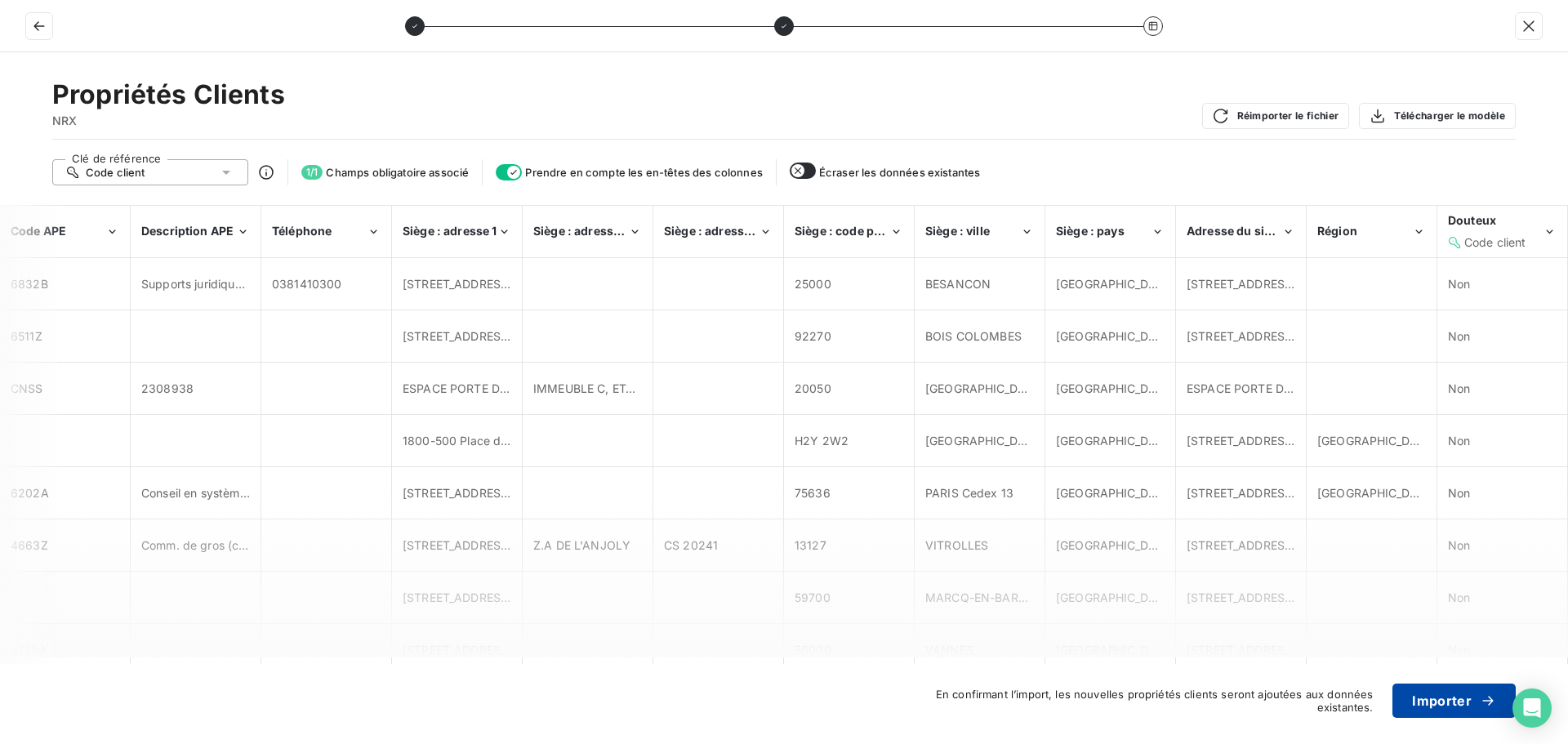
click at [1458, 694] on button "Importer" at bounding box center [1454, 701] width 123 height 34
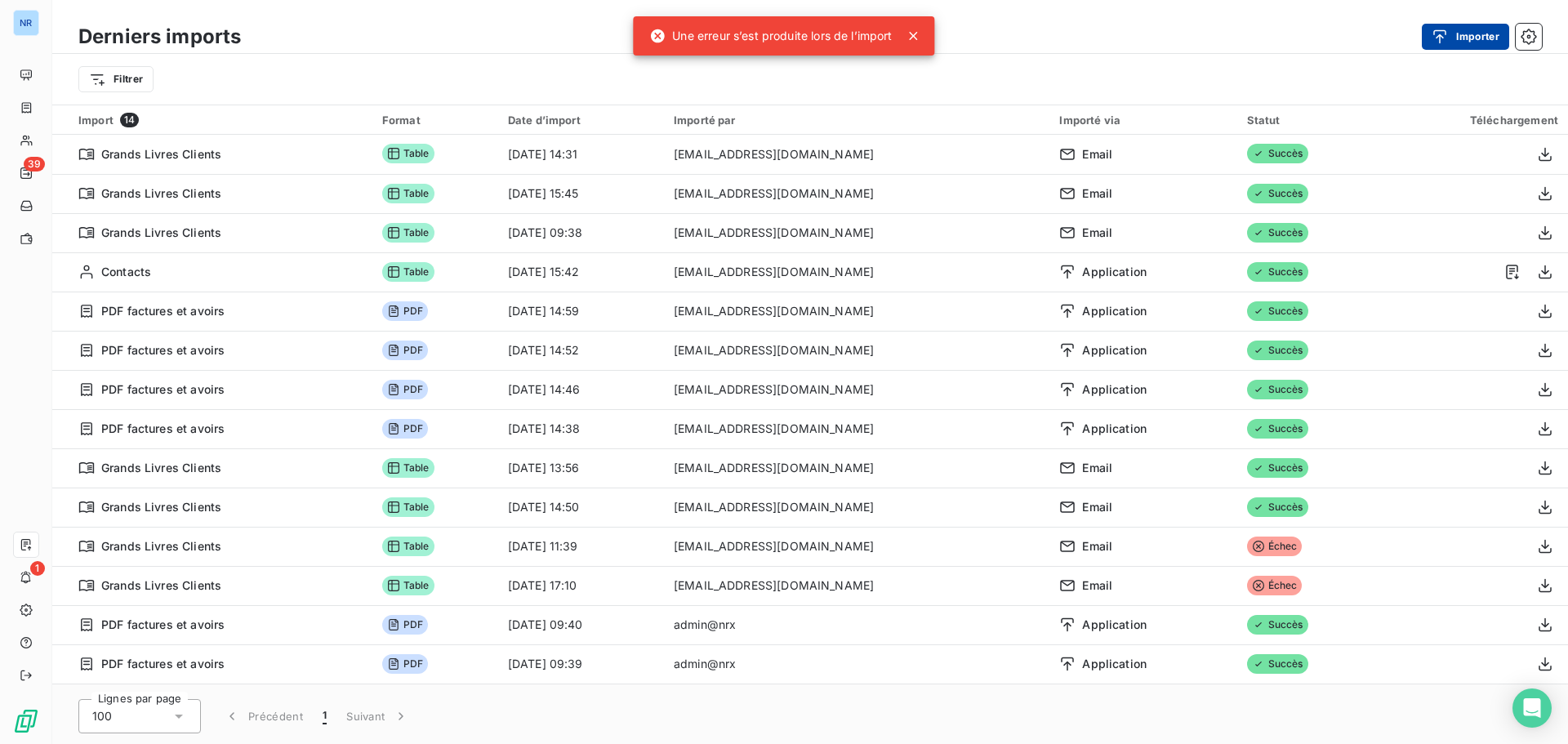
click at [1477, 36] on button "Importer" at bounding box center [1465, 36] width 87 height 26
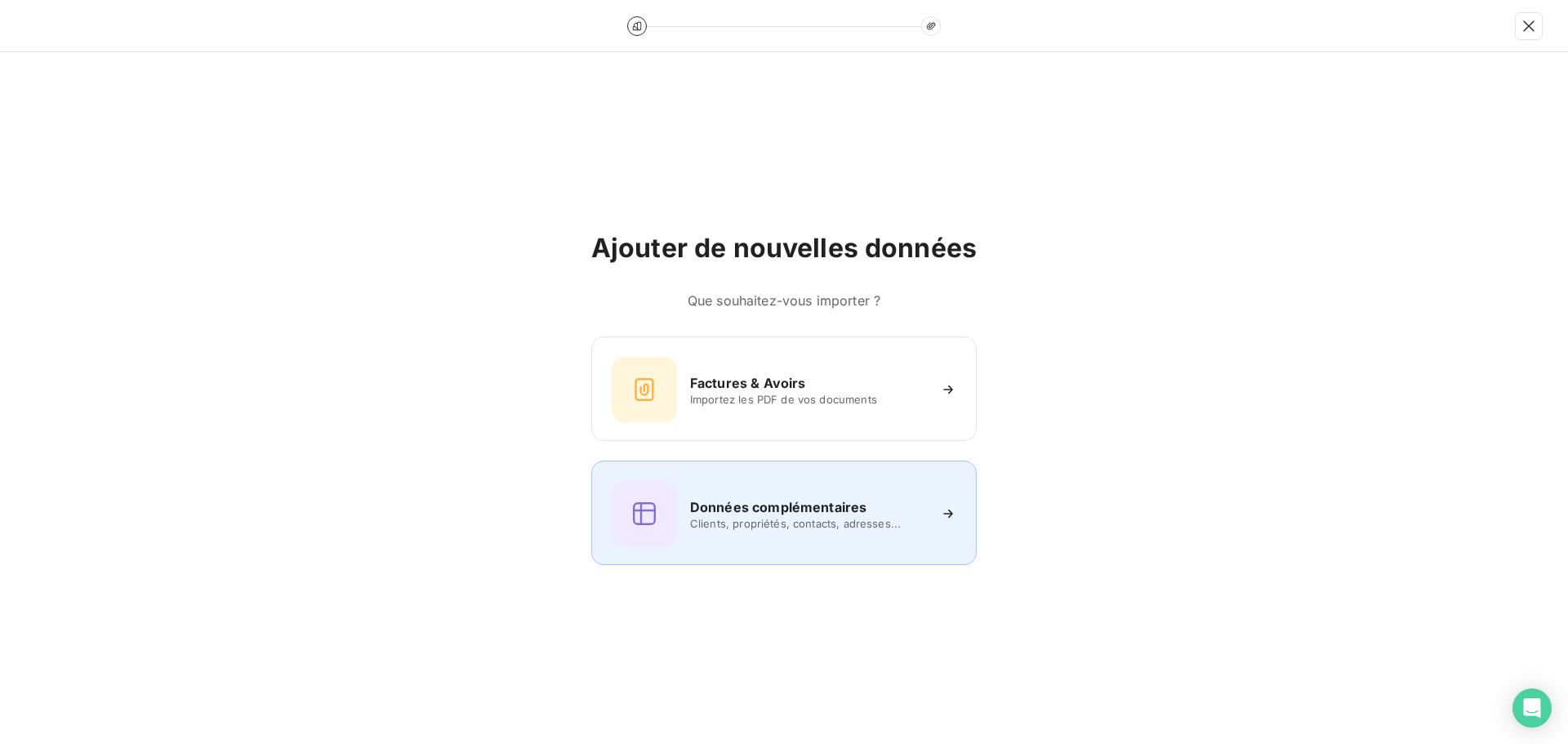
click at [830, 532] on div "Données complémentaires Clients, propriétés, contacts, adresses..." at bounding box center [784, 514] width 345 height 65
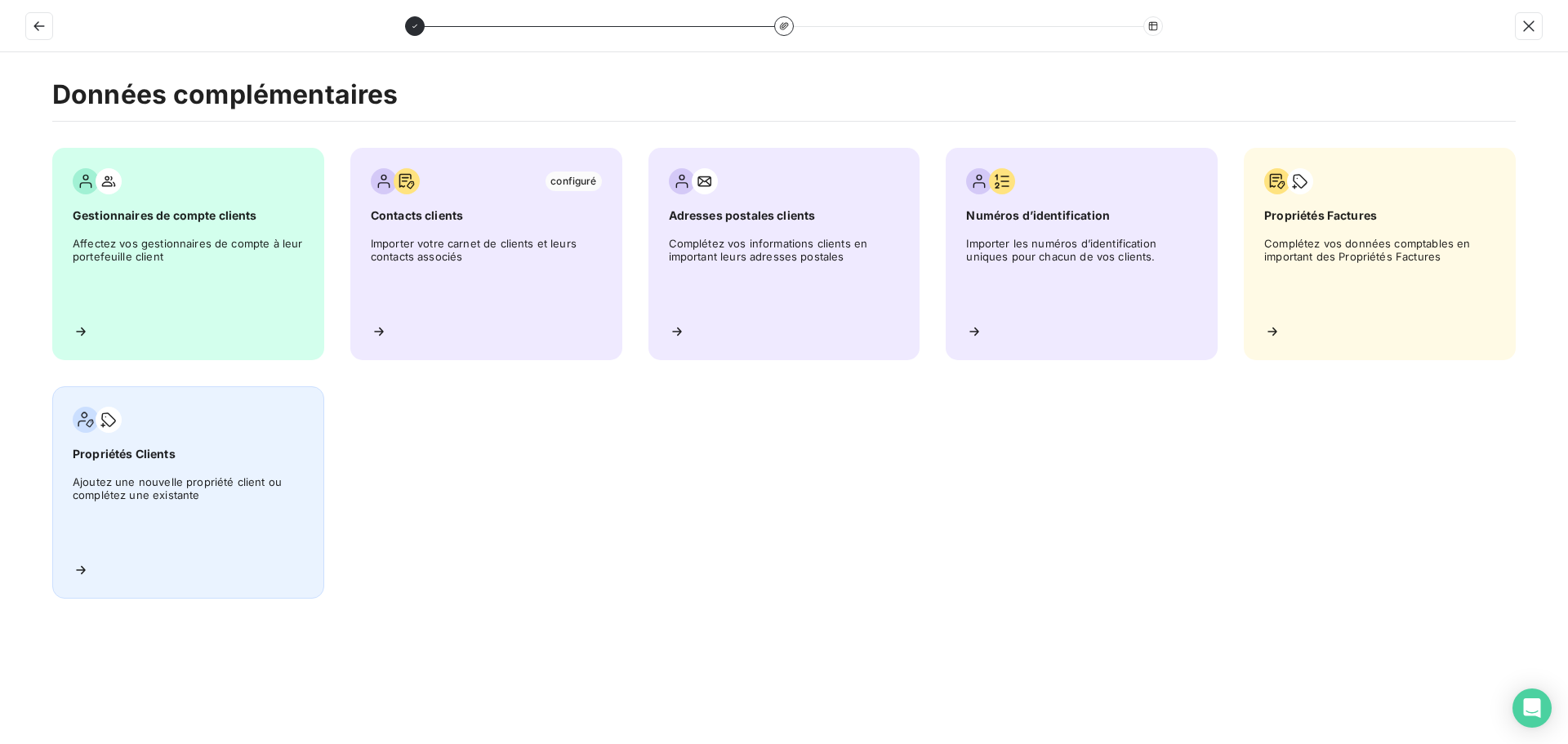
click at [243, 498] on span "Ajoutez une nouvelle propriété client ou complétez une existante" at bounding box center [188, 512] width 231 height 74
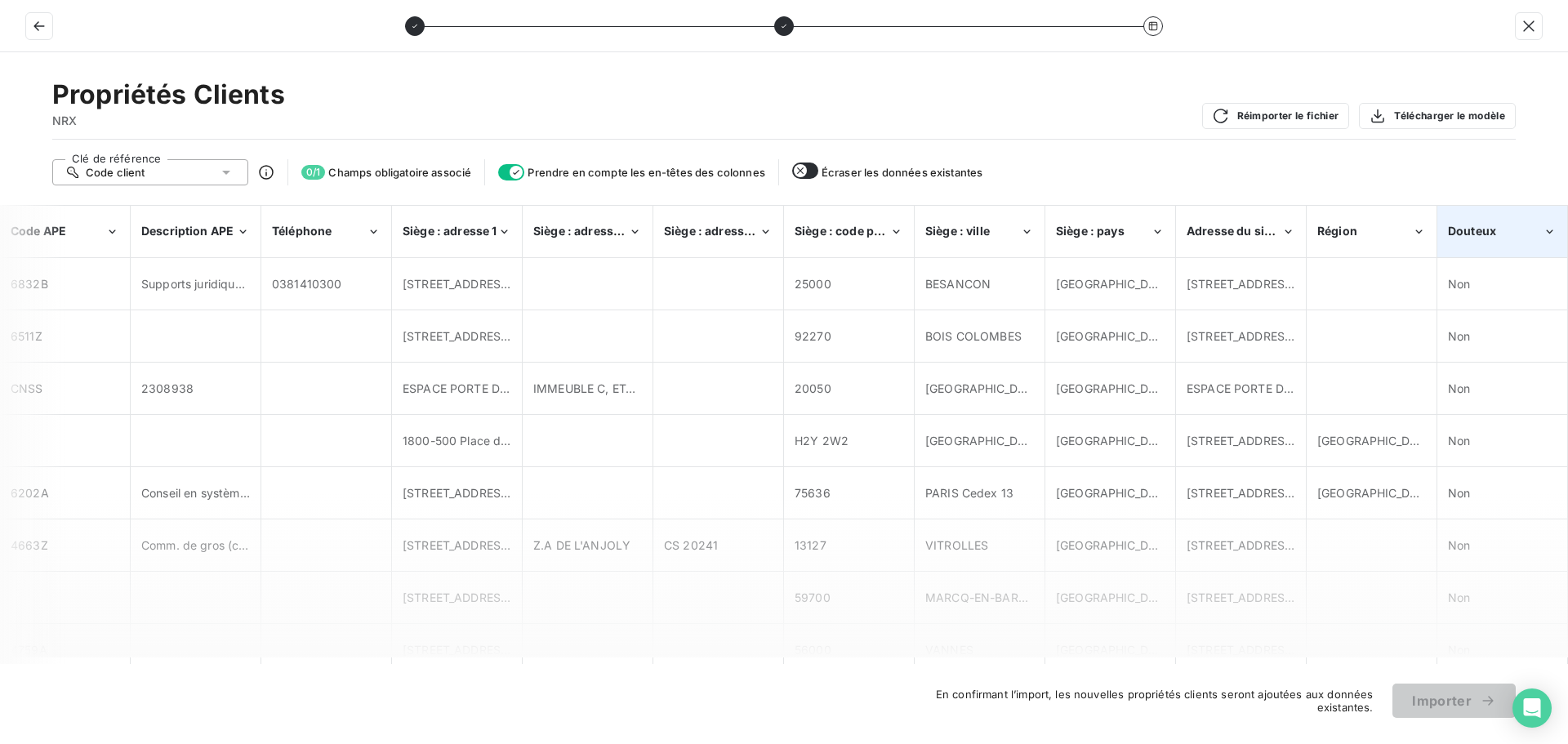
click at [1478, 234] on span "Douteux" at bounding box center [1472, 230] width 48 height 14
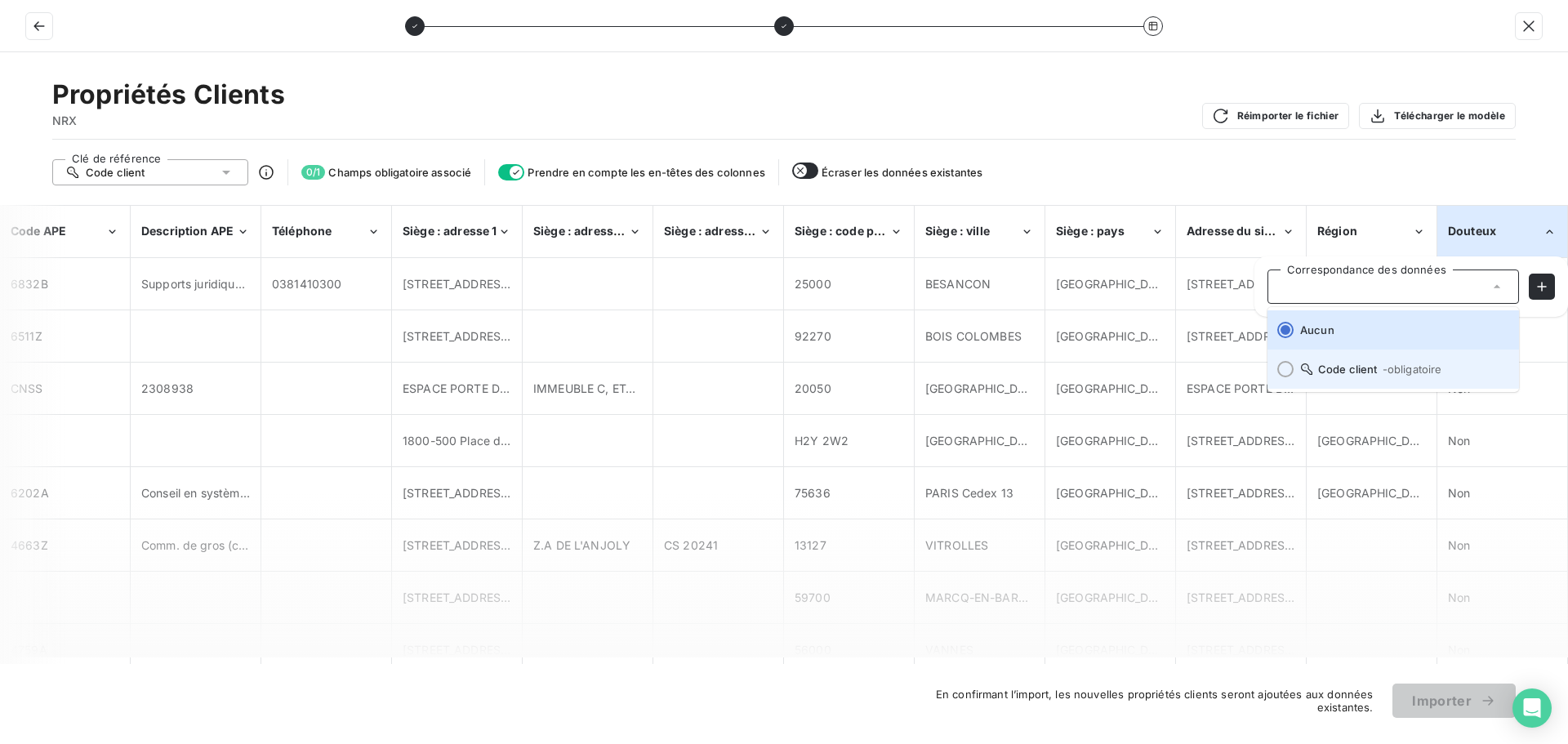
click at [1370, 375] on li "Code client - obligatoire" at bounding box center [1393, 369] width 251 height 39
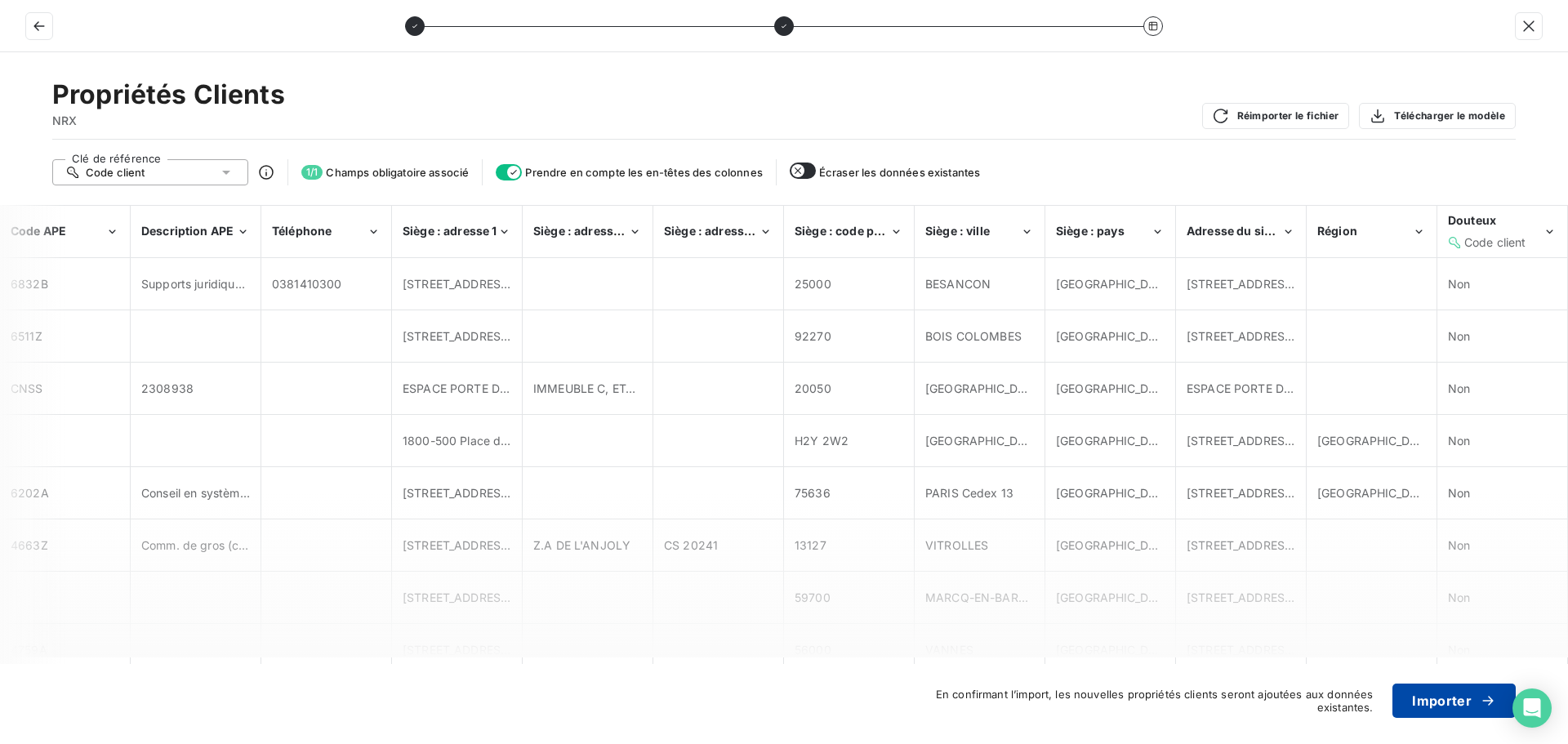
click at [1444, 709] on button "Importer" at bounding box center [1454, 701] width 123 height 34
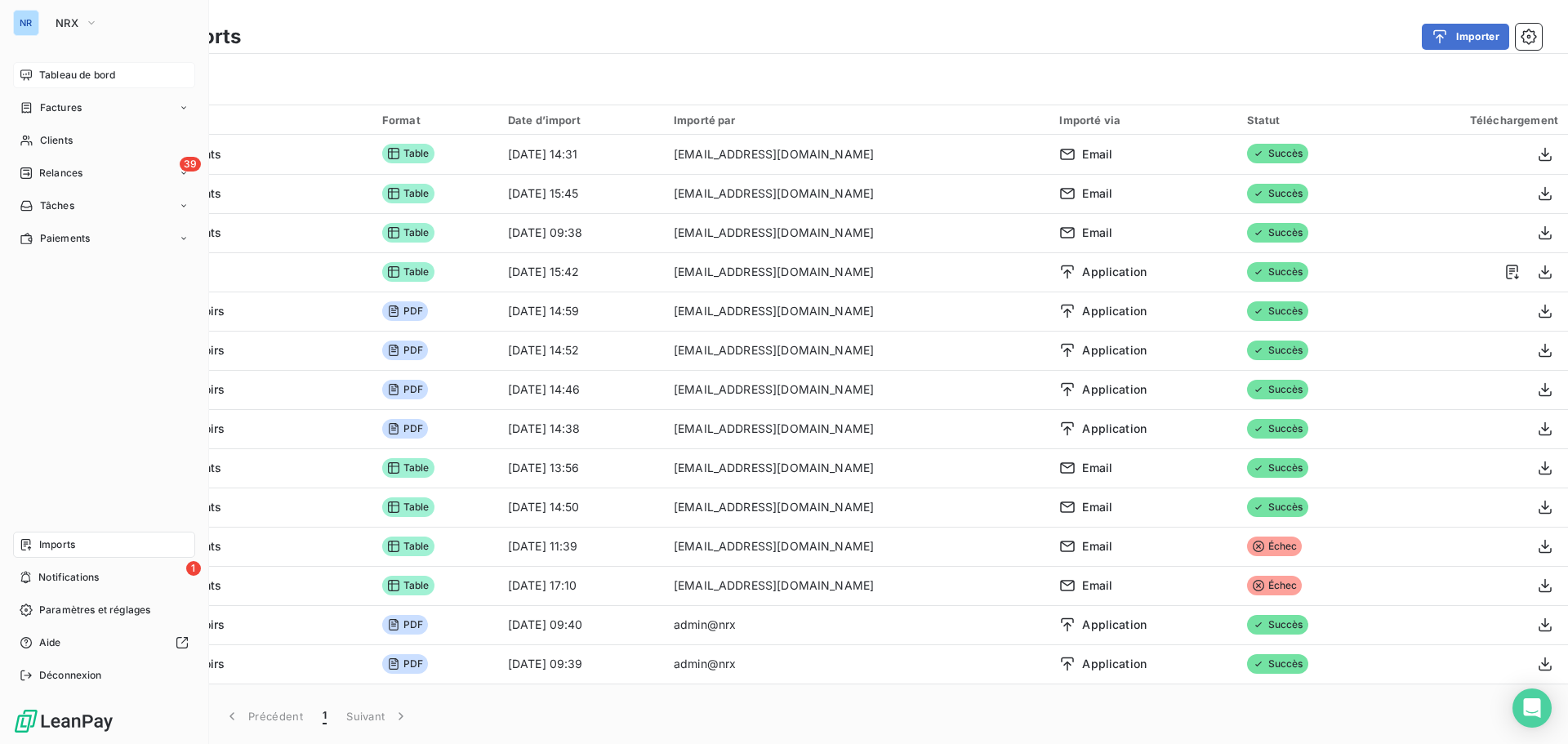
click at [81, 71] on span "Tableau de bord" at bounding box center [77, 74] width 76 height 14
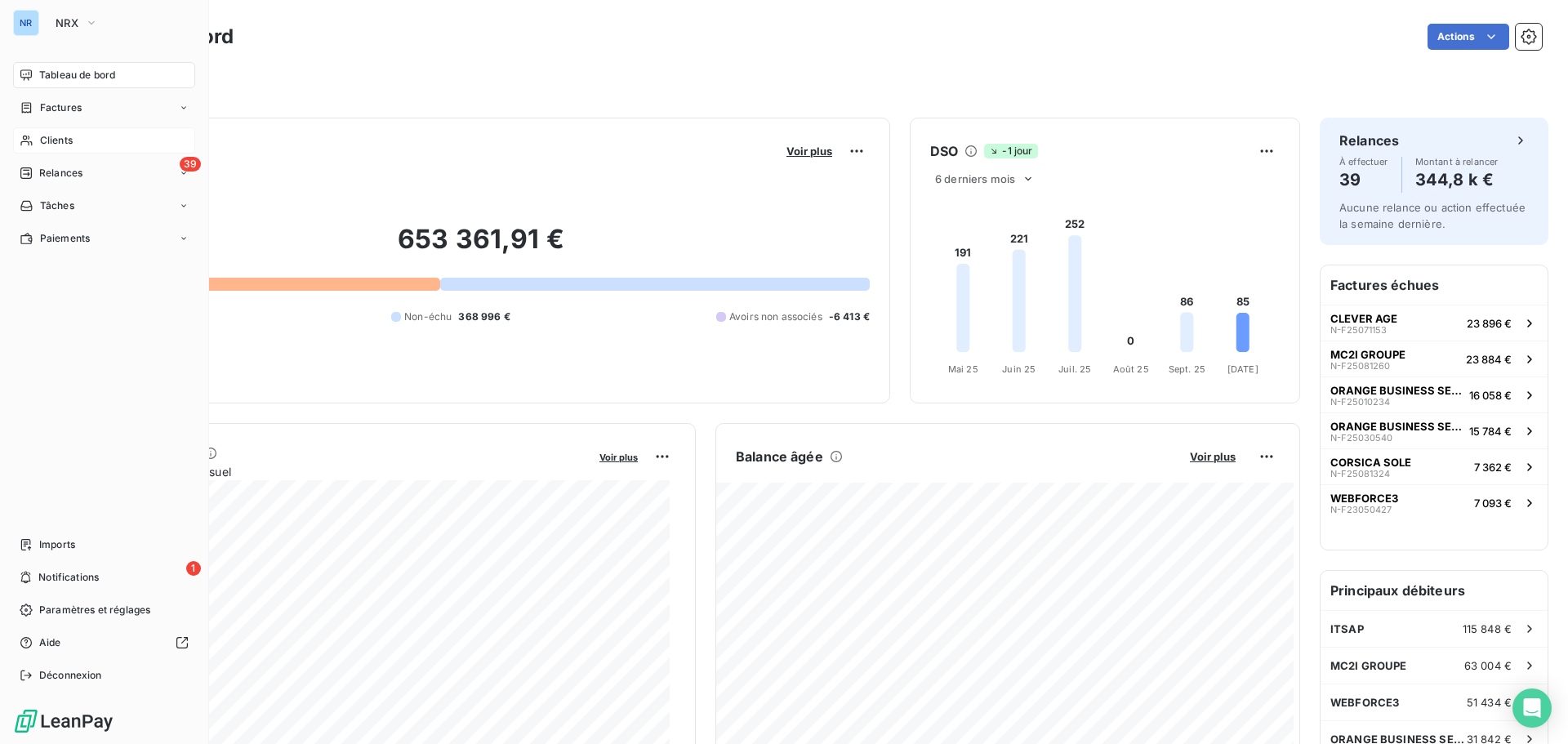
click at [83, 138] on div "Clients" at bounding box center [104, 139] width 183 height 26
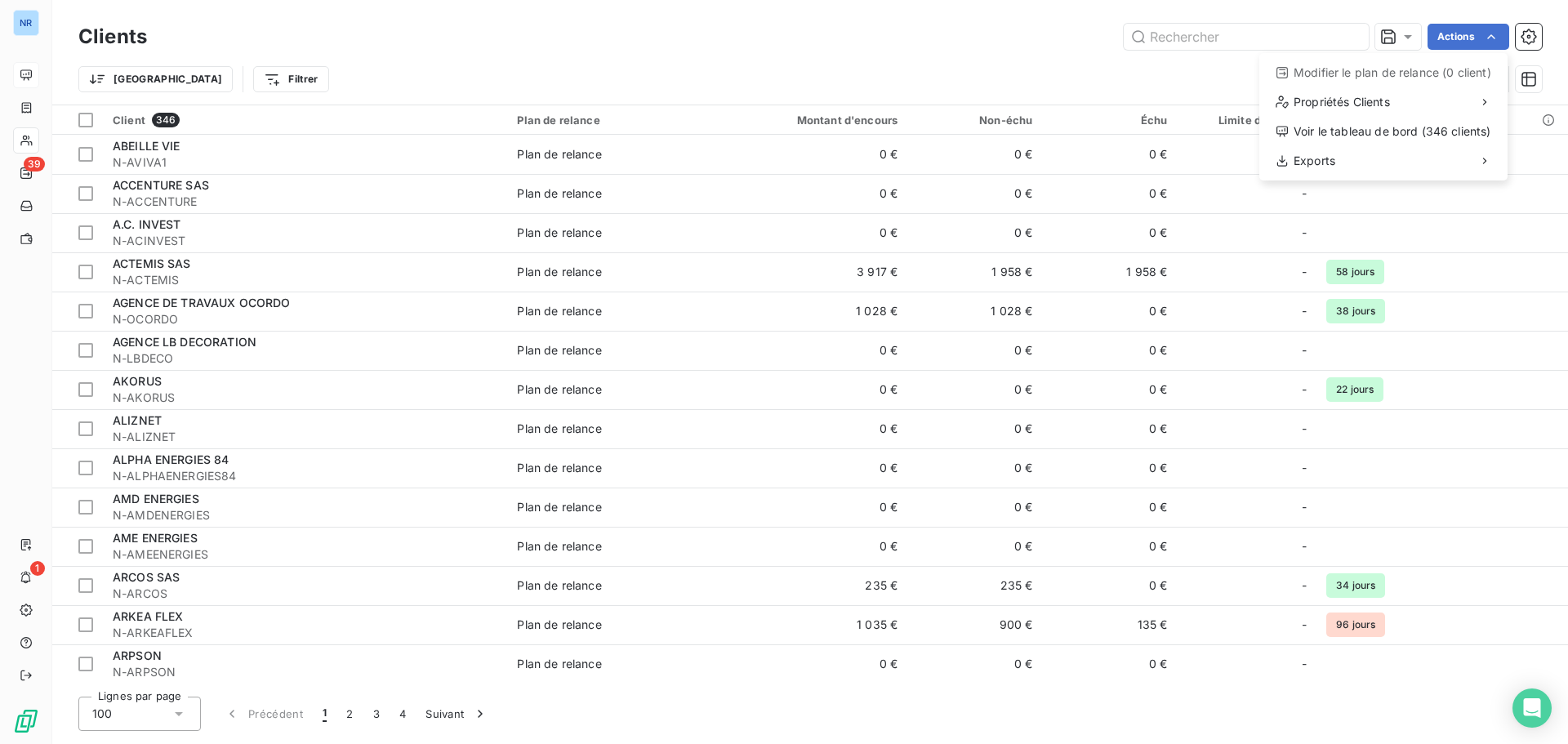
click at [43, 79] on html "NR 39 1 Clients Actions Modifier le plan de relance (0 client) Propriétés Clien…" at bounding box center [784, 372] width 1568 height 744
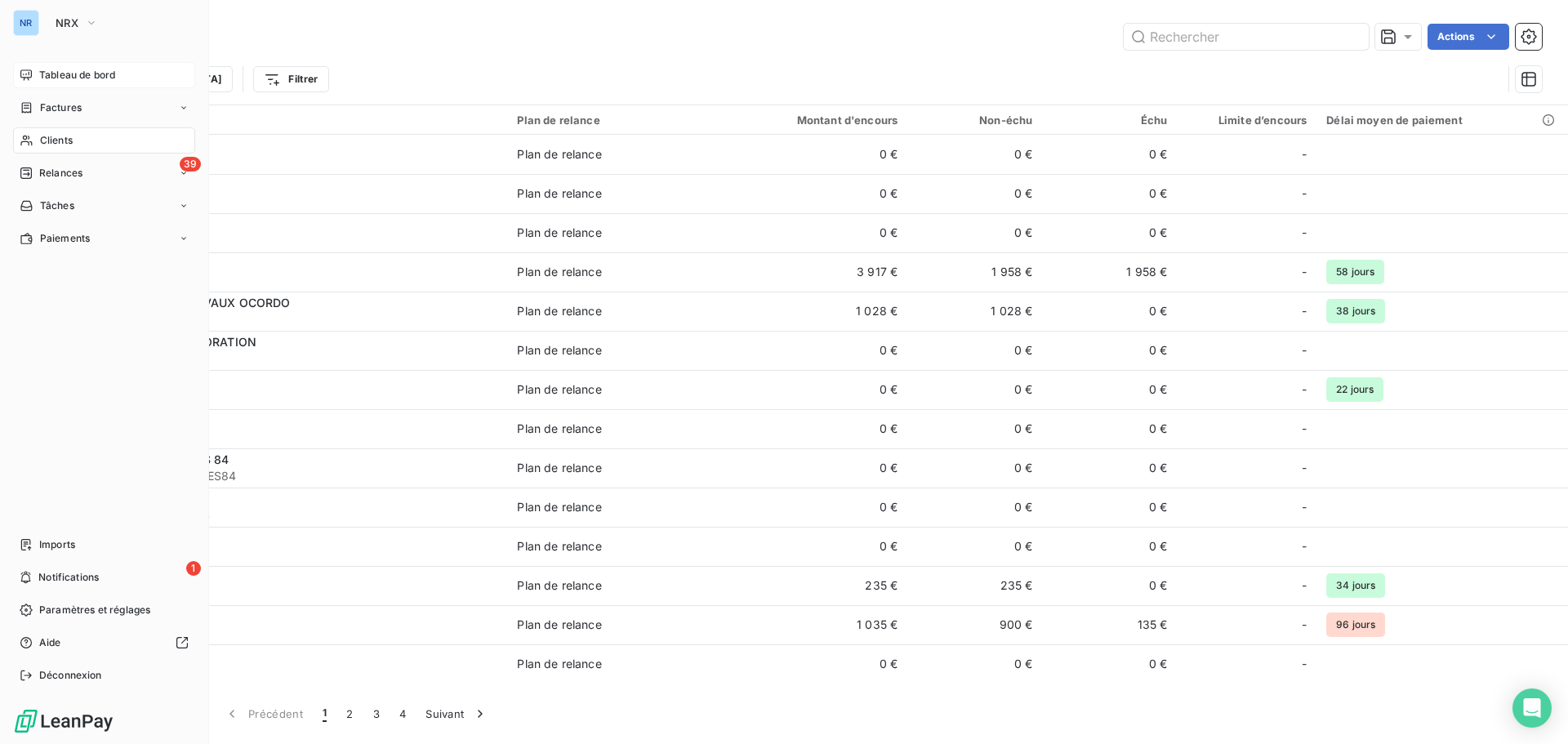
click at [101, 72] on span "Tableau de bord" at bounding box center [77, 74] width 76 height 14
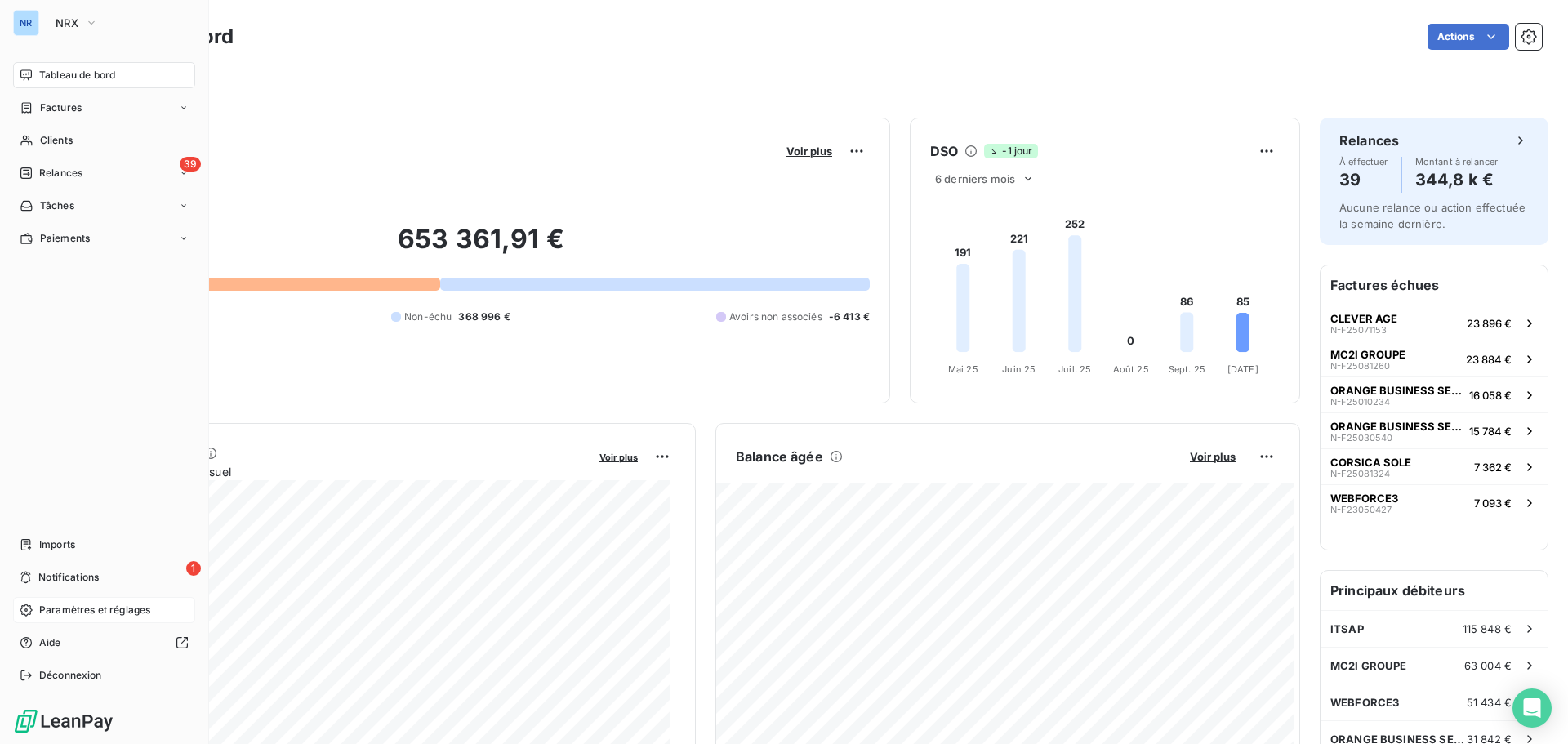
click at [87, 611] on span "Paramètres et réglages" at bounding box center [95, 609] width 111 height 14
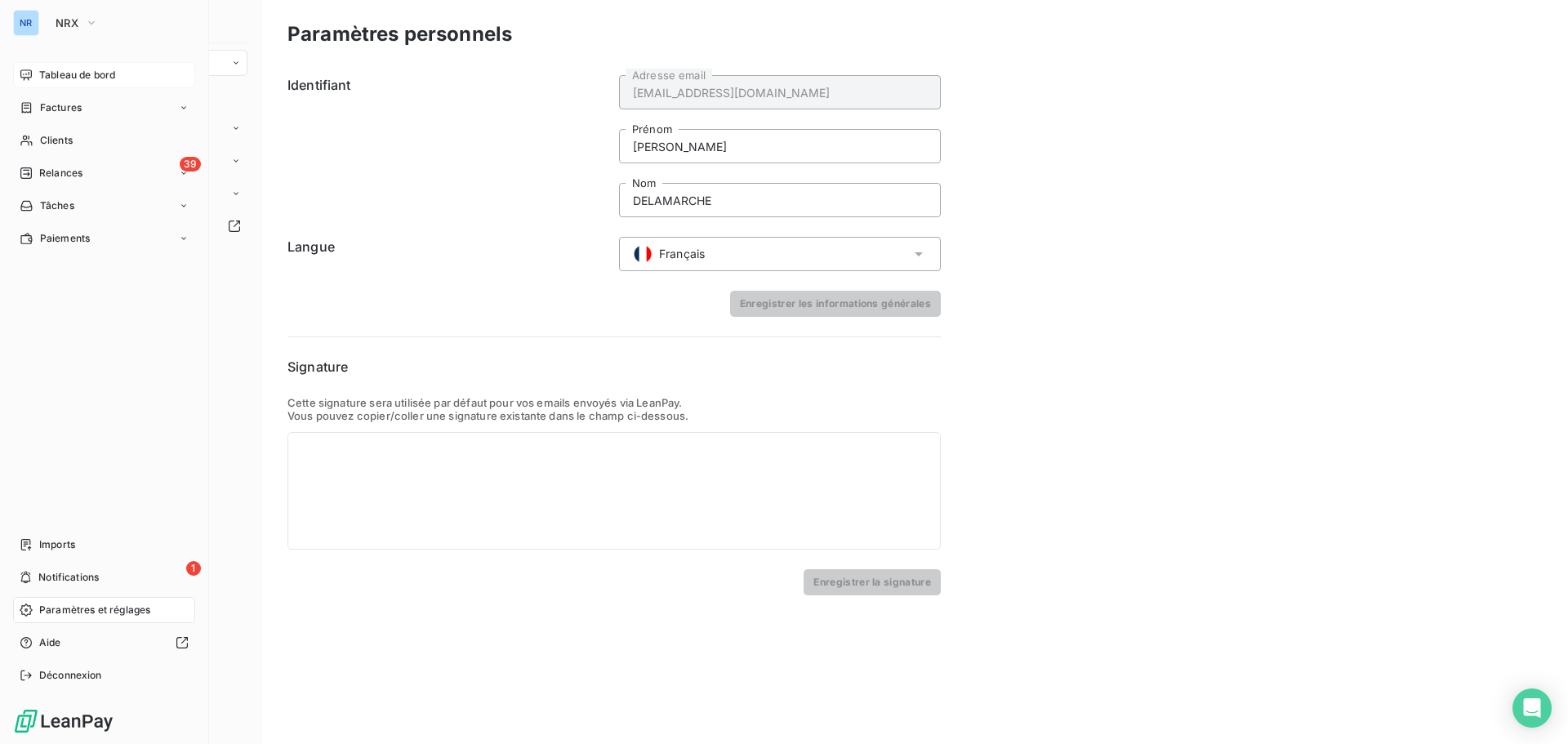
click at [58, 75] on span "Tableau de bord" at bounding box center [77, 74] width 76 height 14
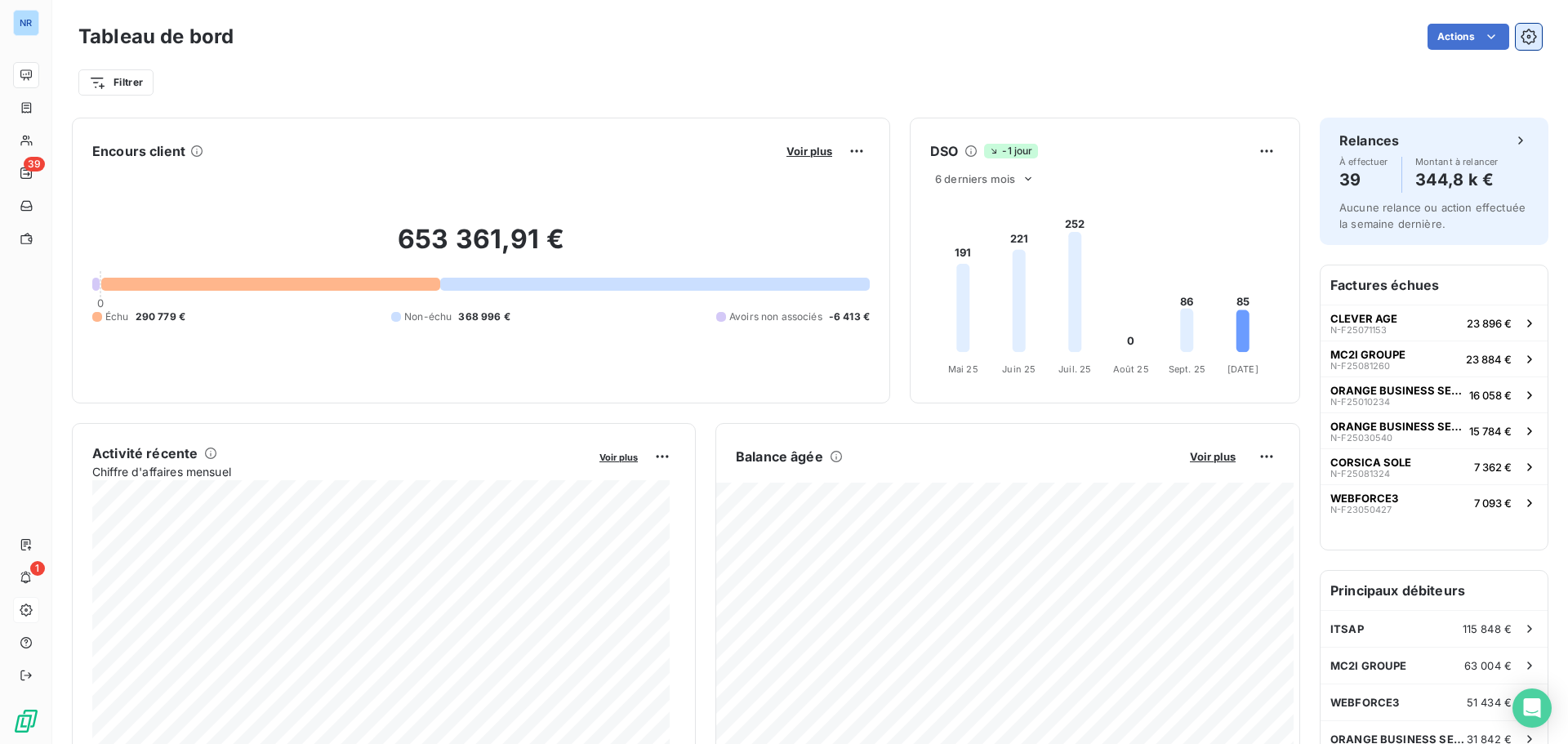
click at [1528, 36] on icon "button" at bounding box center [1530, 37] width 4 height 4
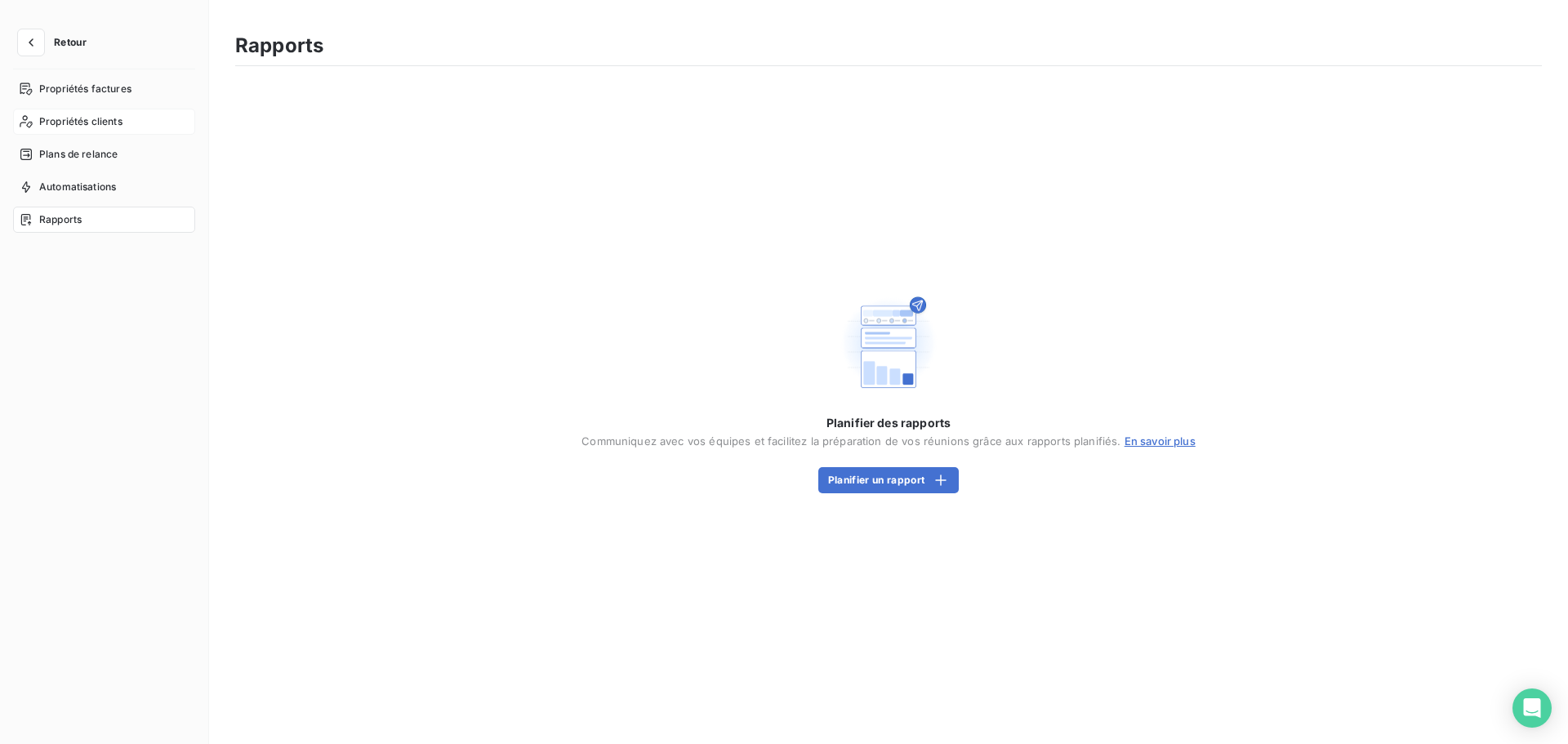
click at [75, 124] on span "Propriétés clients" at bounding box center [80, 121] width 83 height 14
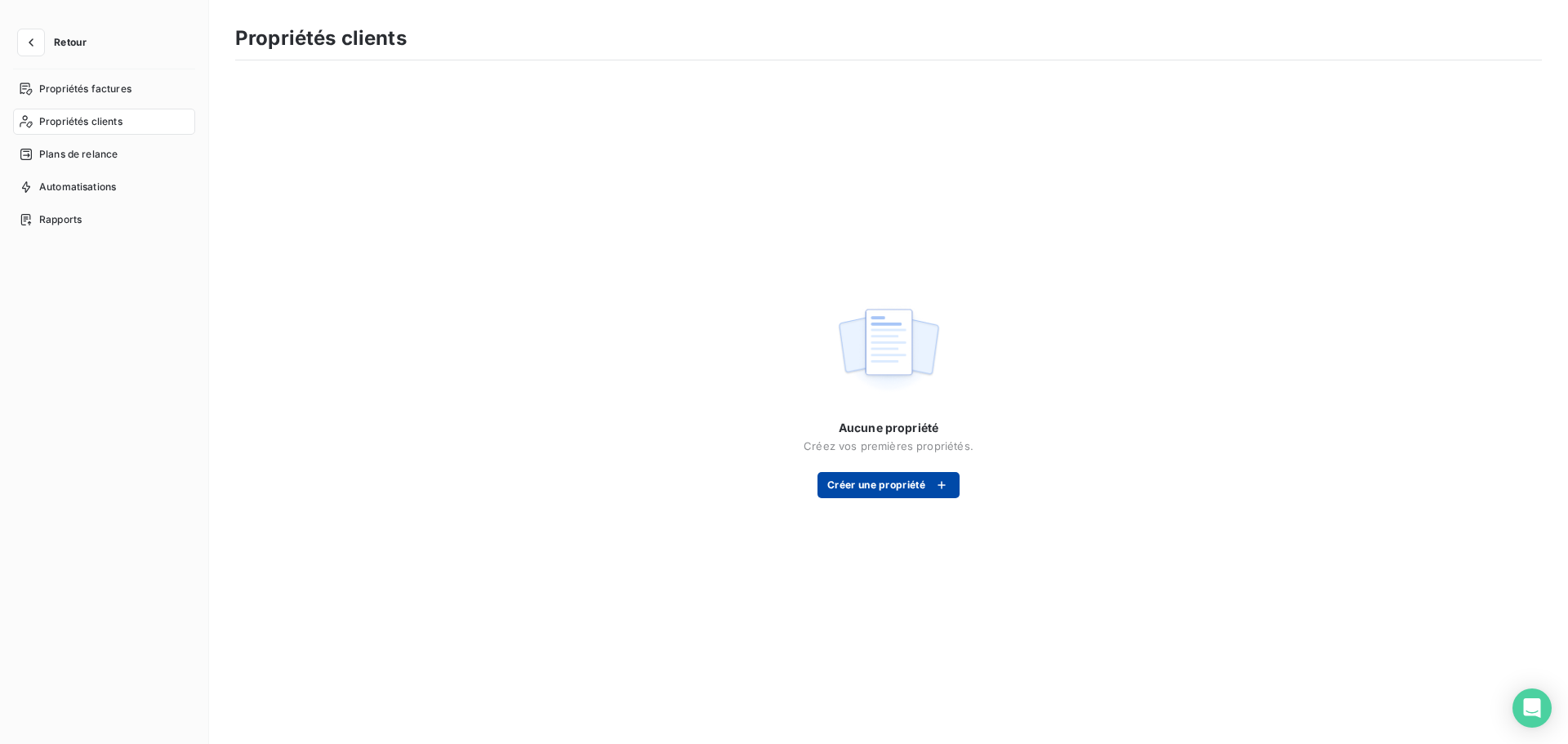
click at [881, 485] on button "Créer une propriété" at bounding box center [889, 484] width 142 height 26
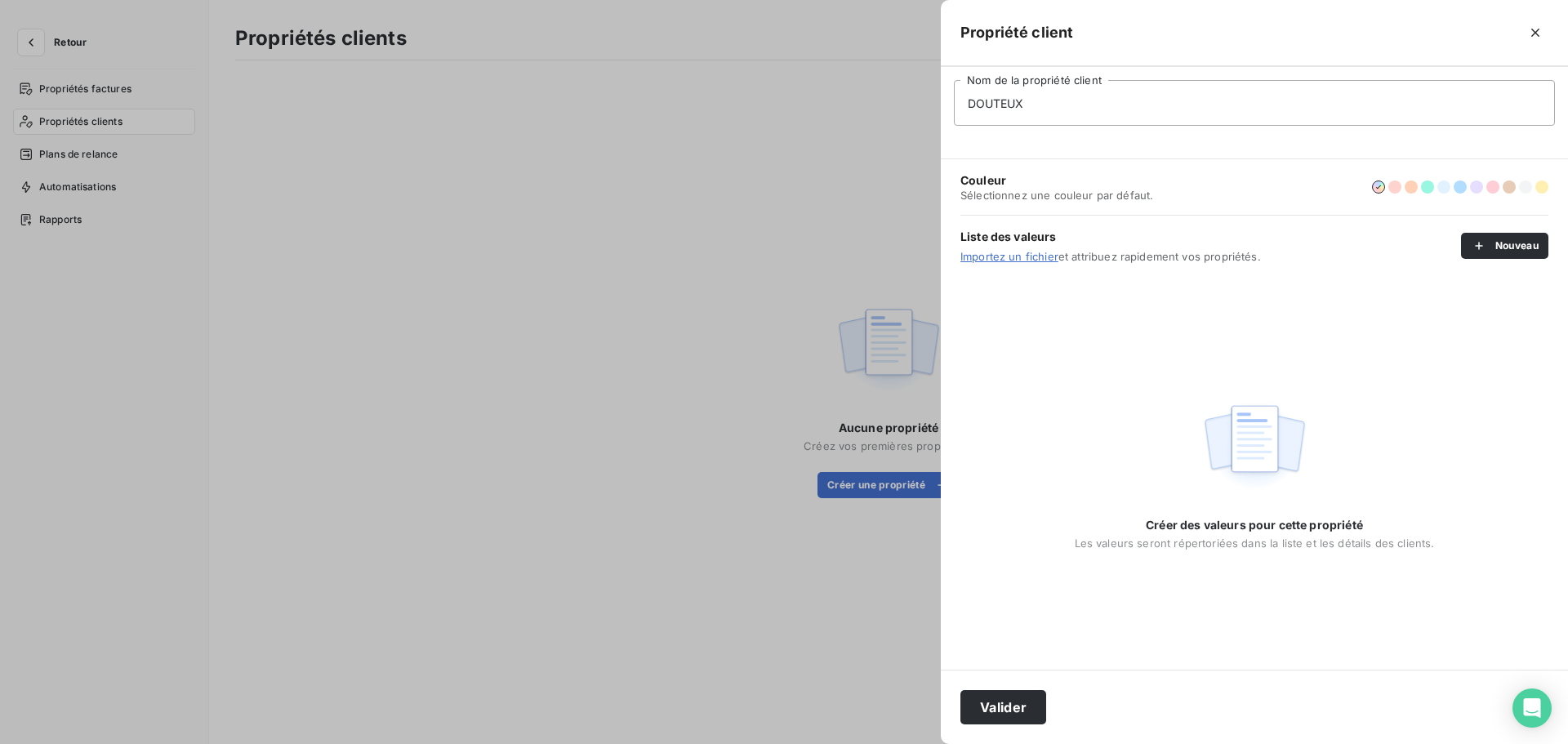
type input "DOUTEUX"
click at [1000, 254] on link "Importez un fichier" at bounding box center [1009, 257] width 98 height 13
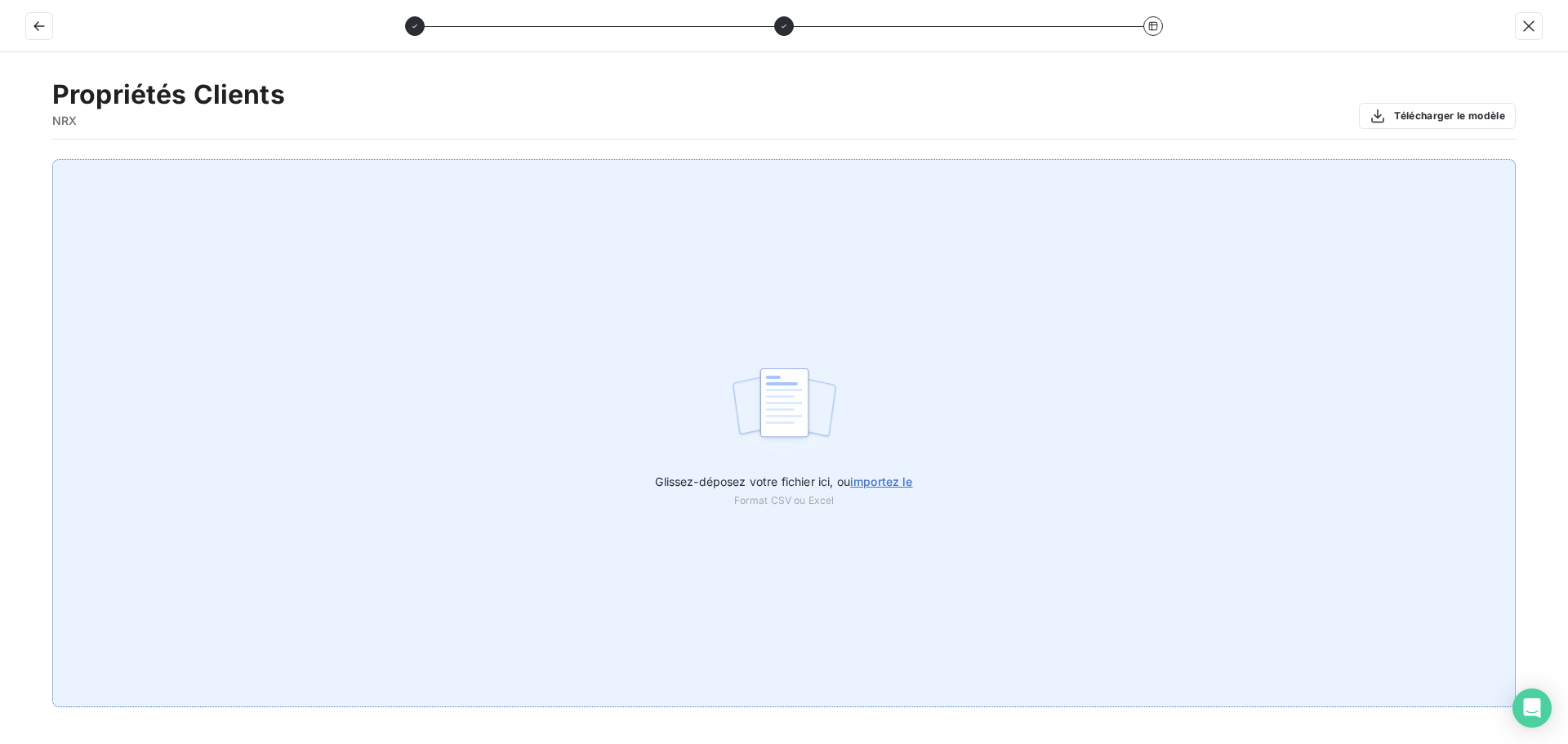
click at [882, 481] on span "importez le" at bounding box center [882, 481] width 63 height 14
click at [1, 160] on input "Glissez-déposez votre fichier ici, ou importez le" at bounding box center [0, 159] width 1 height 1
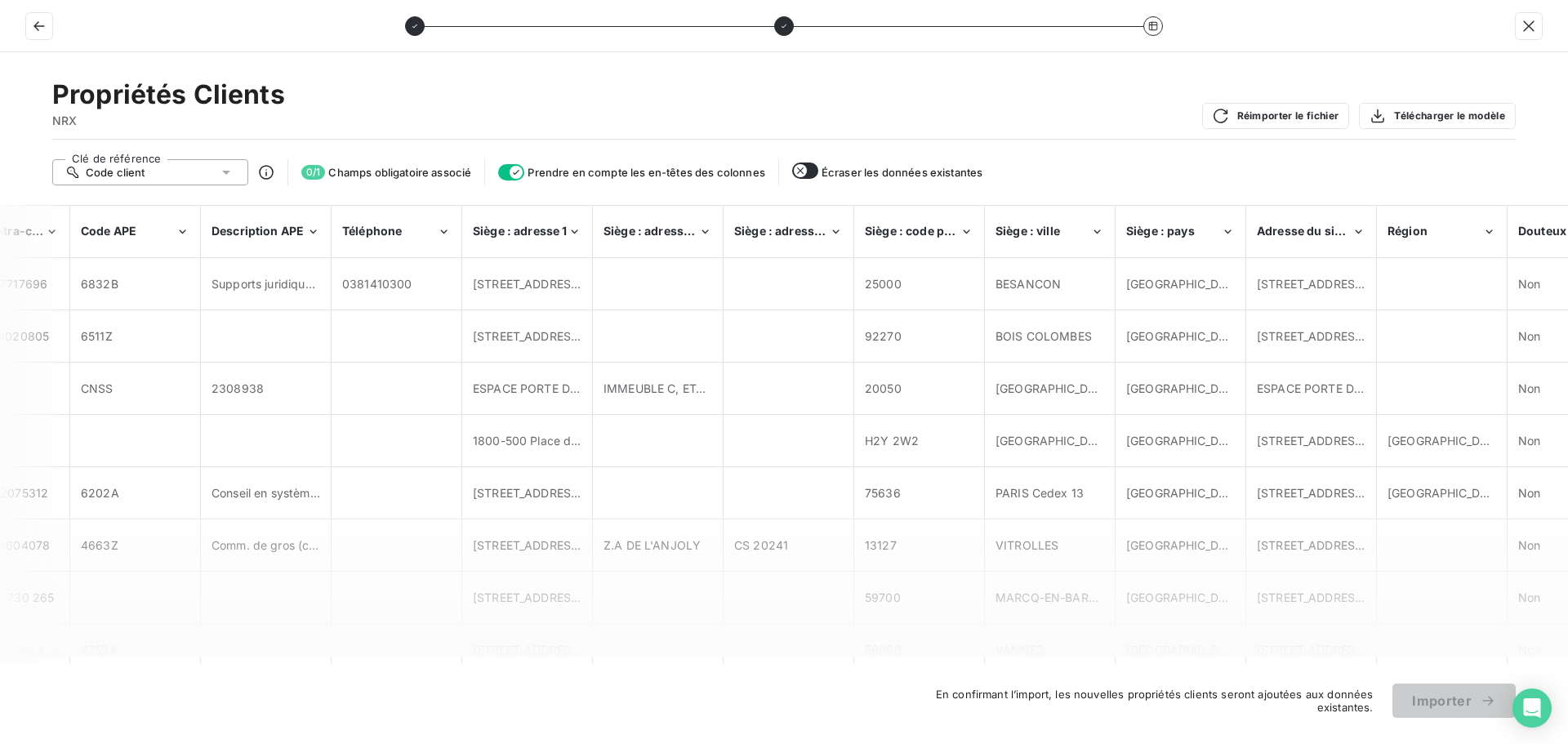
scroll to position [0, 1700]
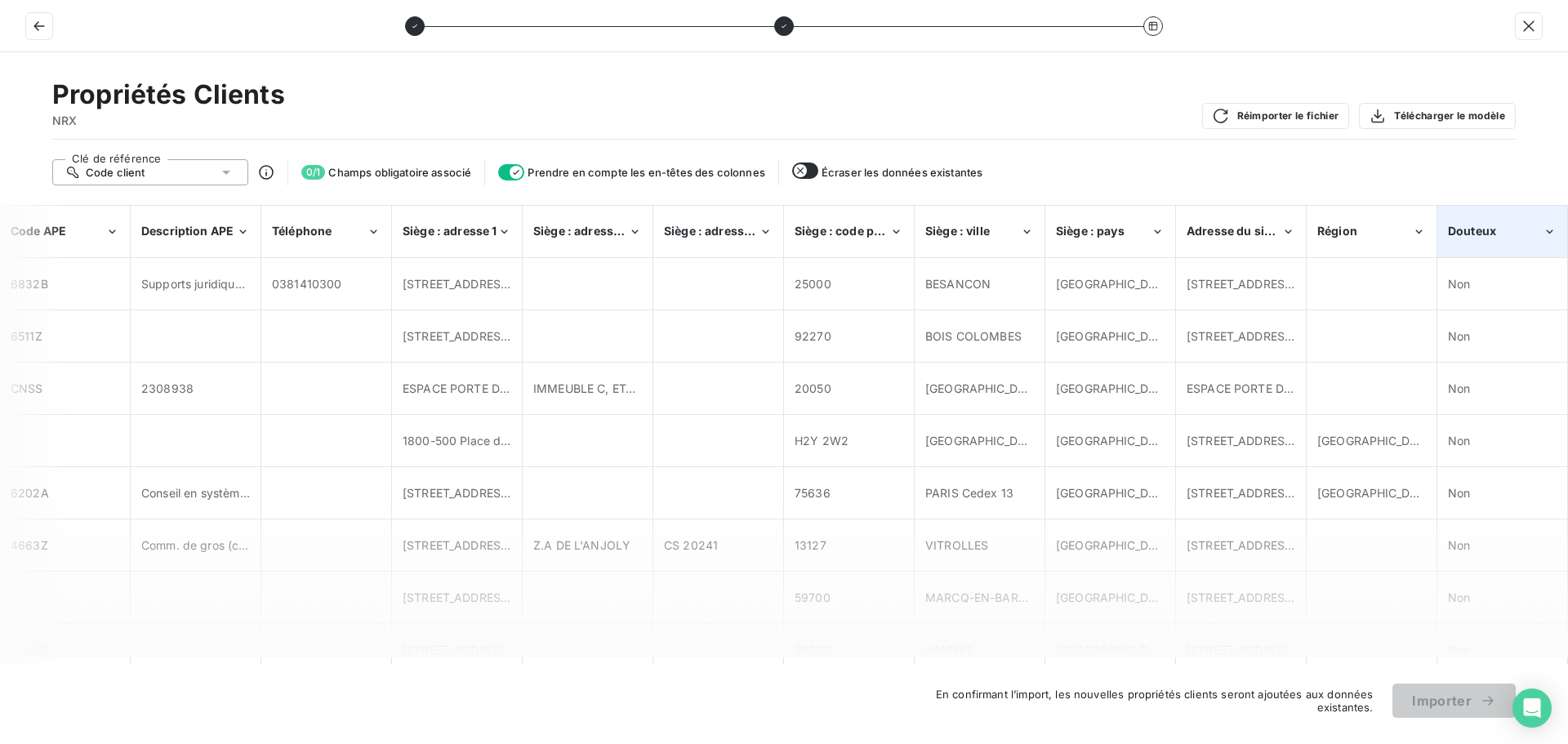
click at [1493, 229] on span "Douteux" at bounding box center [1472, 230] width 48 height 14
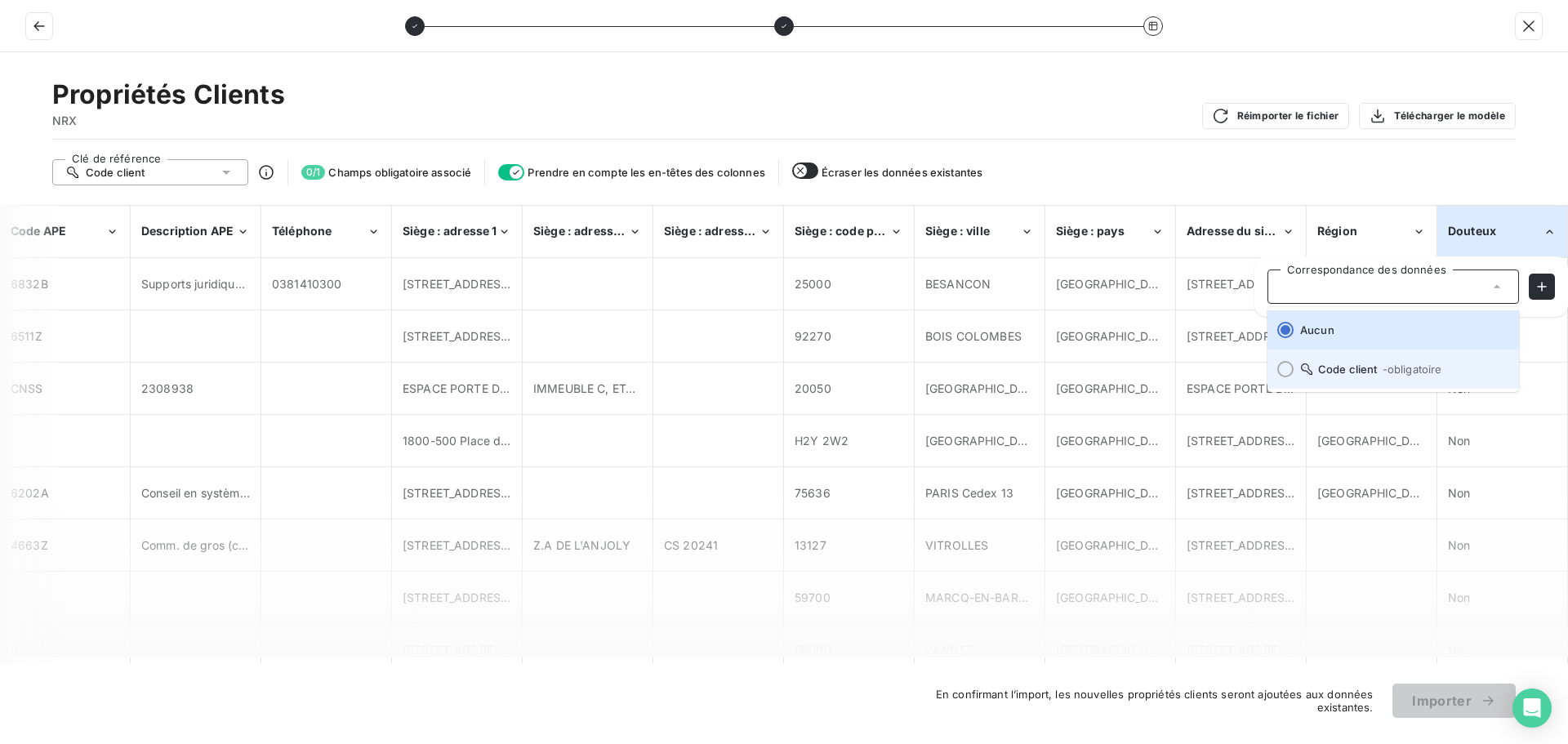
click at [1369, 368] on span "Code client - obligatoire" at bounding box center [1403, 370] width 205 height 13
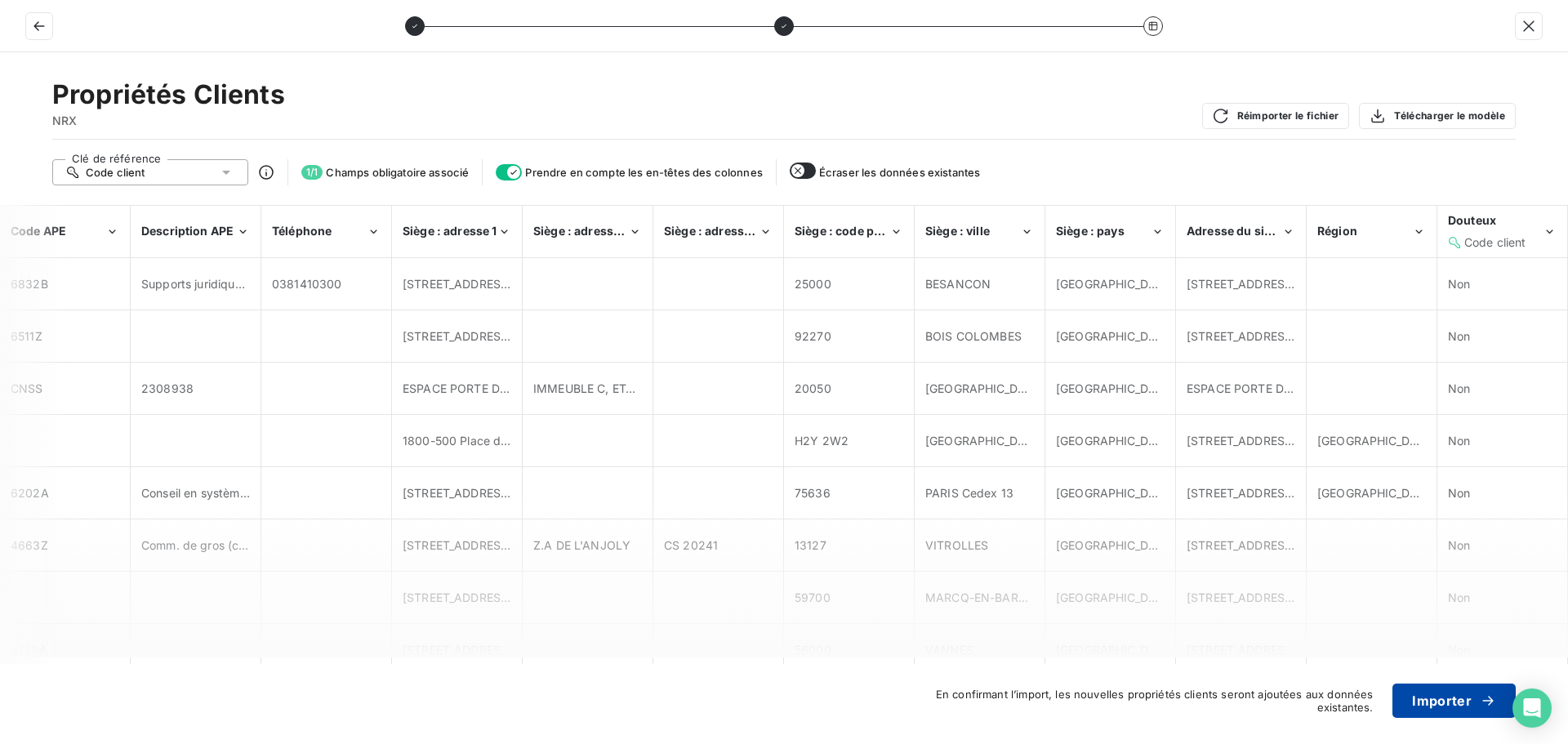
click at [1470, 696] on button "Importer" at bounding box center [1454, 701] width 123 height 34
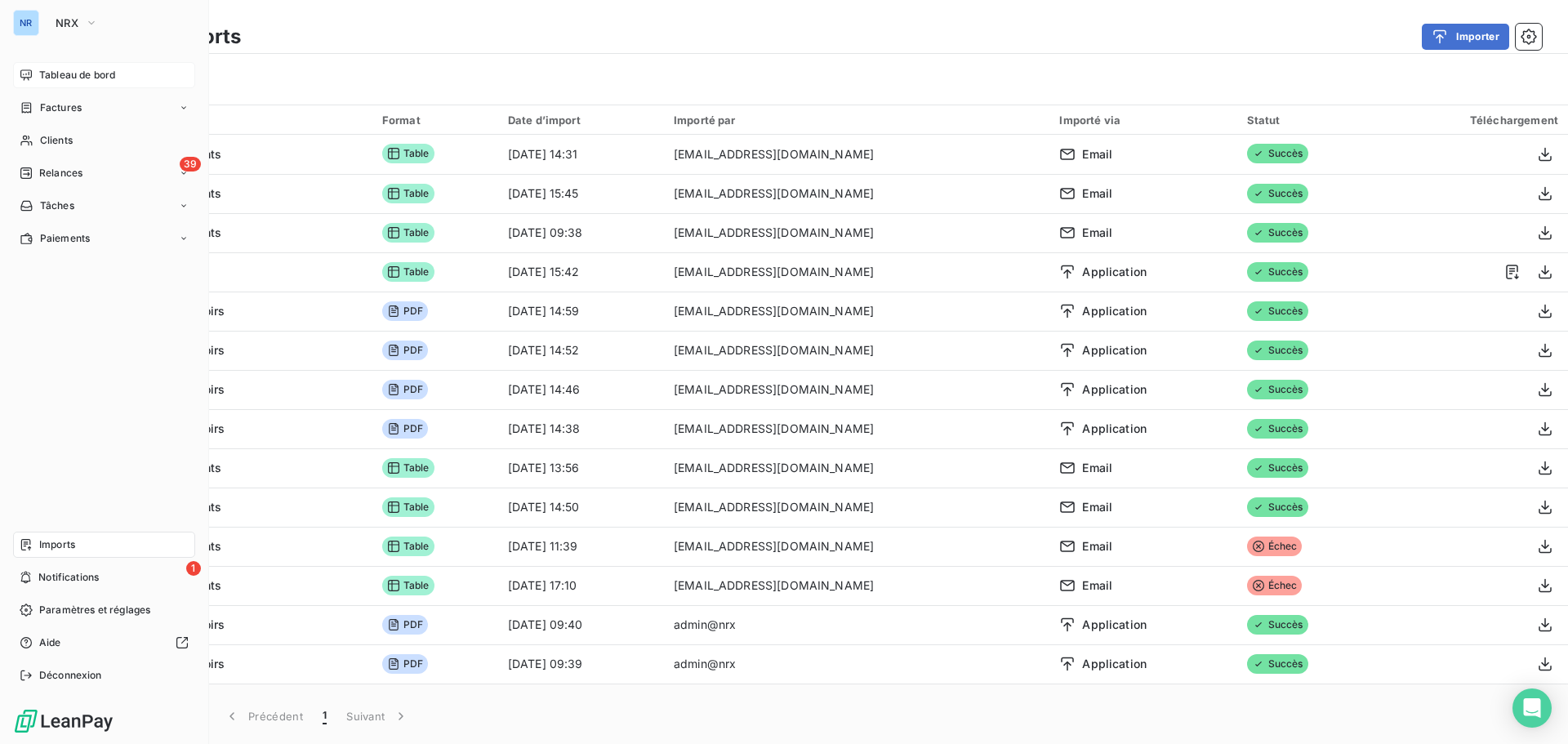
click at [99, 76] on span "Tableau de bord" at bounding box center [77, 74] width 76 height 14
